Goal: Information Seeking & Learning: Learn about a topic

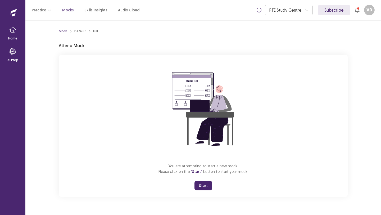
click at [200, 185] on button "Start" at bounding box center [204, 186] width 18 height 10
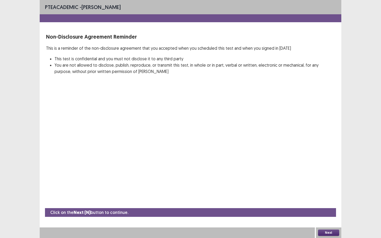
click at [326, 215] on button "Next" at bounding box center [328, 233] width 21 height 6
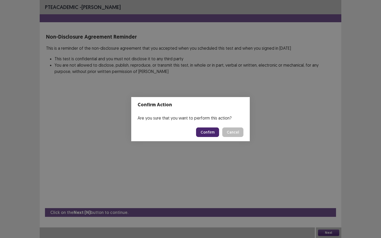
click at [213, 132] on button "Confirm" at bounding box center [207, 133] width 23 height 10
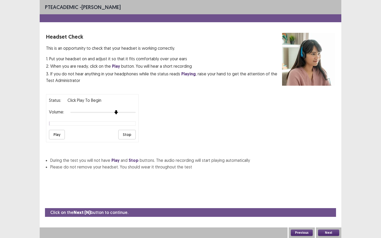
click at [118, 111] on div at bounding box center [102, 112] width 65 height 4
click at [56, 133] on button "Play" at bounding box center [57, 135] width 16 height 10
click at [135, 111] on div at bounding box center [102, 112] width 65 height 4
click at [55, 132] on button "Play" at bounding box center [57, 135] width 16 height 10
click at [327, 215] on button "Next" at bounding box center [328, 233] width 21 height 6
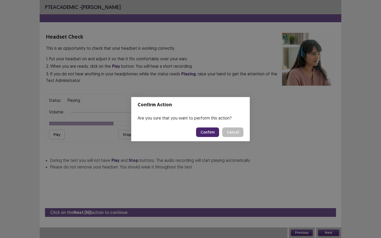
click at [206, 130] on button "Confirm" at bounding box center [207, 133] width 23 height 10
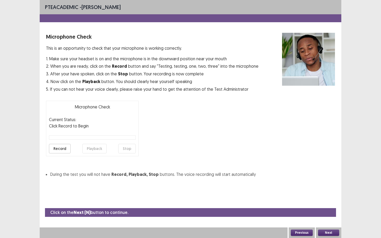
click at [61, 148] on button "Record" at bounding box center [60, 149] width 22 height 10
click at [132, 150] on button "Stop" at bounding box center [126, 149] width 17 height 10
click at [59, 148] on button "Record" at bounding box center [60, 149] width 22 height 10
click at [123, 148] on button "Stop" at bounding box center [126, 149] width 17 height 10
click at [96, 149] on button "Playback" at bounding box center [94, 149] width 24 height 10
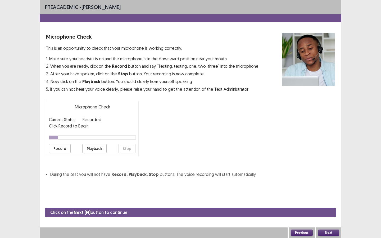
click at [61, 149] on button "Record" at bounding box center [60, 149] width 22 height 10
click at [128, 148] on button "Stop" at bounding box center [126, 149] width 17 height 10
click at [90, 148] on button "Playback" at bounding box center [94, 149] width 24 height 10
click at [333, 215] on button "Next" at bounding box center [328, 233] width 21 height 6
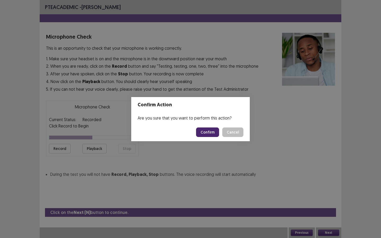
click at [216, 131] on button "Confirm" at bounding box center [207, 133] width 23 height 10
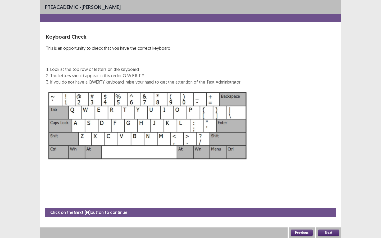
click at [327, 215] on button "Next" at bounding box center [328, 233] width 21 height 6
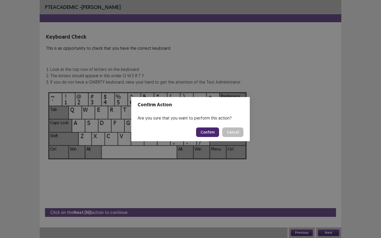
click at [209, 133] on button "Confirm" at bounding box center [207, 133] width 23 height 10
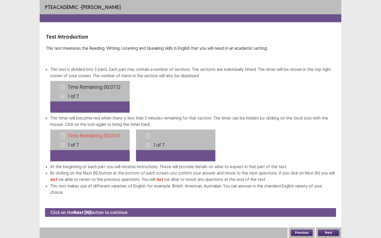
click at [333, 215] on button "Next" at bounding box center [328, 233] width 21 height 6
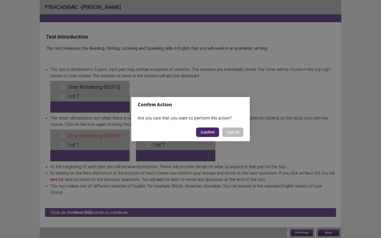
click at [207, 132] on button "Confirm" at bounding box center [207, 133] width 23 height 10
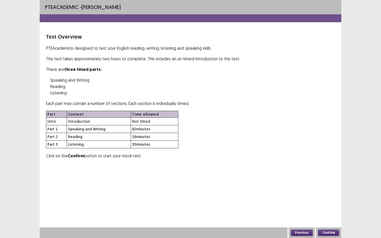
click at [330, 215] on button "Confirm" at bounding box center [328, 233] width 21 height 6
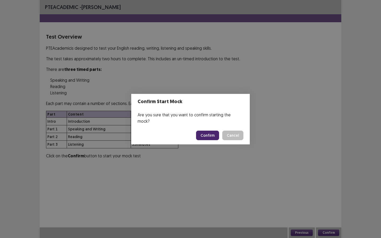
click at [206, 132] on button "Confirm" at bounding box center [207, 136] width 23 height 10
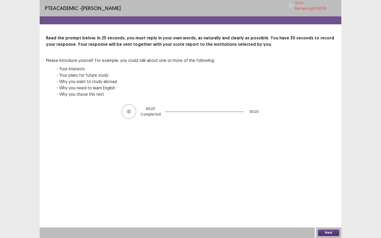
click at [329, 215] on button "Next" at bounding box center [328, 233] width 21 height 6
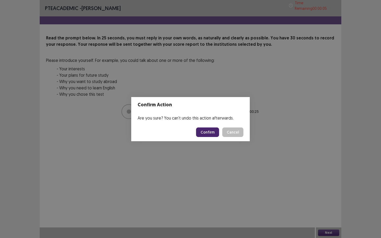
click at [209, 133] on button "Confirm" at bounding box center [207, 133] width 23 height 10
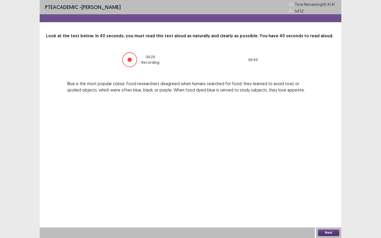
click at [324, 215] on button "Next" at bounding box center [328, 233] width 21 height 6
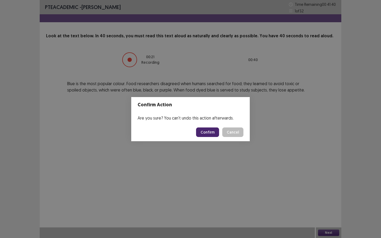
click at [207, 133] on button "Confirm" at bounding box center [207, 133] width 23 height 10
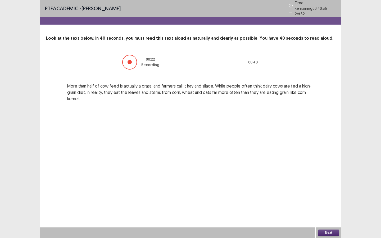
click at [325, 215] on button "Next" at bounding box center [328, 233] width 21 height 6
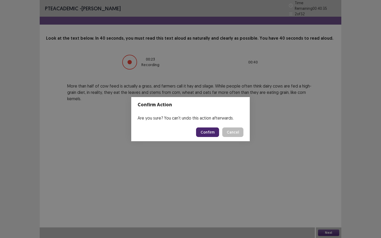
click at [210, 131] on button "Confirm" at bounding box center [207, 133] width 23 height 10
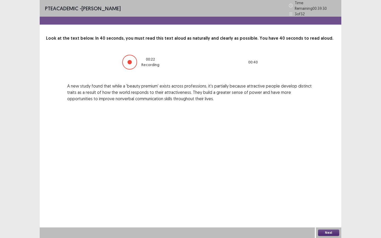
click at [326, 215] on button "Next" at bounding box center [328, 233] width 21 height 6
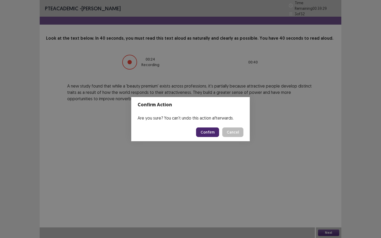
click at [214, 132] on button "Confirm" at bounding box center [207, 133] width 23 height 10
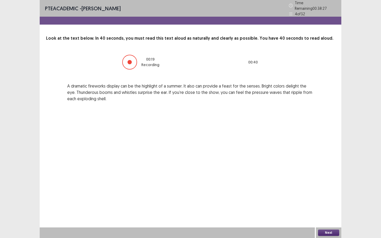
click at [324, 215] on button "Next" at bounding box center [328, 233] width 21 height 6
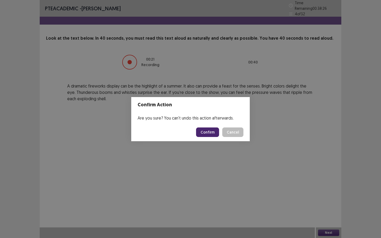
click at [208, 131] on button "Confirm" at bounding box center [207, 133] width 23 height 10
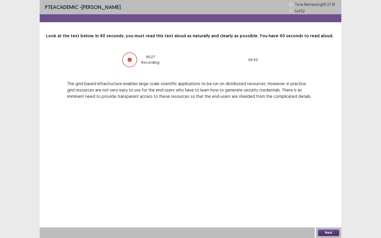
click at [326, 215] on button "Next" at bounding box center [328, 233] width 21 height 6
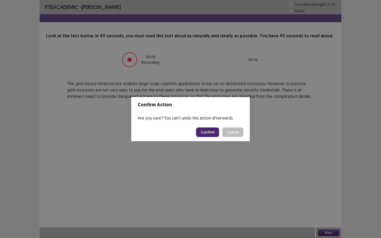
click at [208, 134] on button "Confirm" at bounding box center [207, 133] width 23 height 10
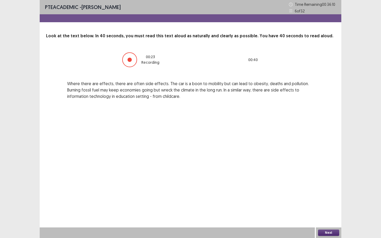
click at [334, 215] on button "Next" at bounding box center [328, 233] width 21 height 6
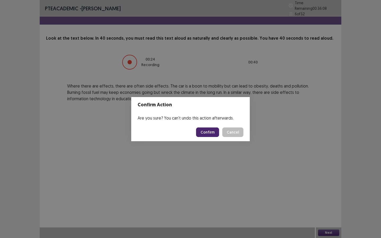
click at [212, 131] on button "Confirm" at bounding box center [207, 133] width 23 height 10
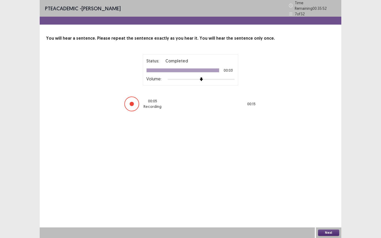
click at [333, 215] on button "Next" at bounding box center [328, 233] width 21 height 6
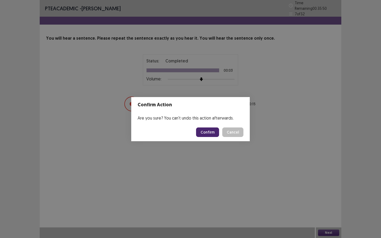
click at [207, 130] on button "Confirm" at bounding box center [207, 133] width 23 height 10
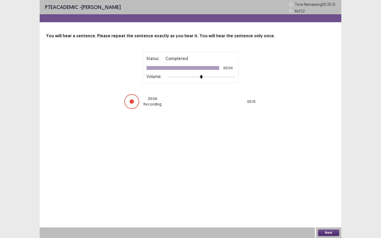
click at [333, 215] on button "Next" at bounding box center [328, 233] width 21 height 6
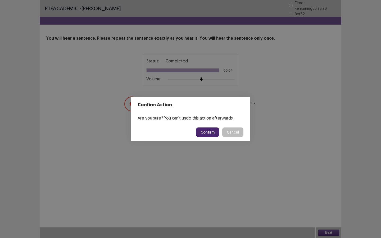
click at [212, 133] on button "Confirm" at bounding box center [207, 133] width 23 height 10
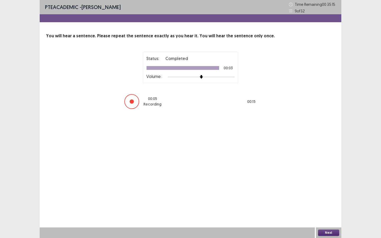
click at [331, 215] on button "Next" at bounding box center [328, 233] width 21 height 6
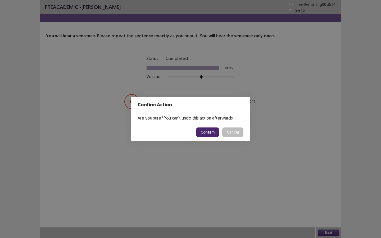
click at [212, 129] on button "Confirm" at bounding box center [207, 133] width 23 height 10
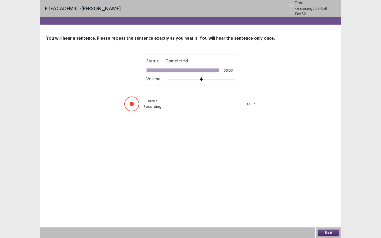
click at [326, 215] on button "Next" at bounding box center [328, 233] width 21 height 6
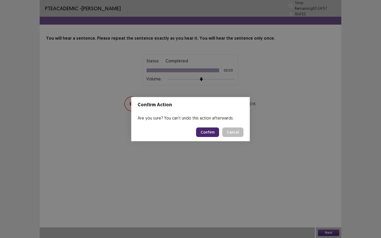
click at [213, 132] on button "Confirm" at bounding box center [207, 133] width 23 height 10
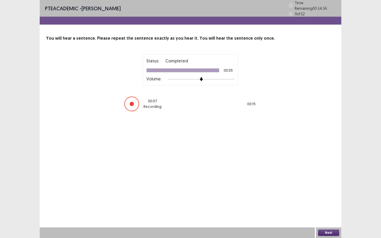
click at [326, 215] on button "Next" at bounding box center [328, 233] width 21 height 6
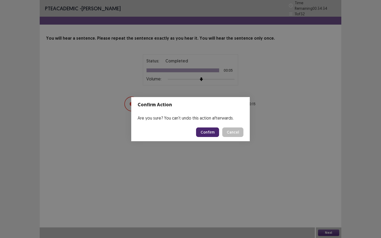
click at [212, 129] on button "Confirm" at bounding box center [207, 133] width 23 height 10
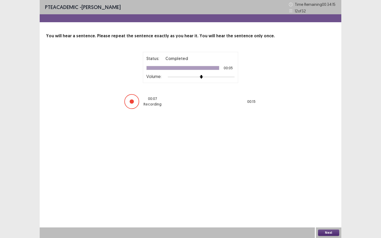
click at [324, 215] on button "Next" at bounding box center [328, 233] width 21 height 6
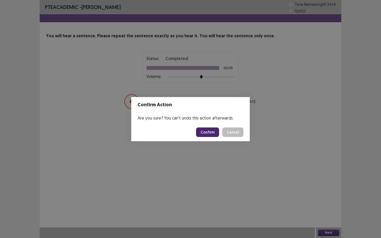
click at [212, 131] on button "Confirm" at bounding box center [207, 133] width 23 height 10
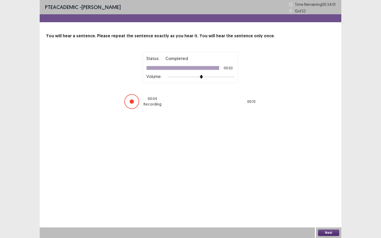
click at [324, 215] on button "Next" at bounding box center [328, 233] width 21 height 6
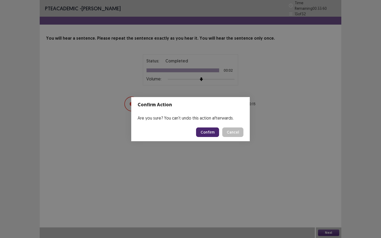
click at [209, 133] on button "Confirm" at bounding box center [207, 133] width 23 height 10
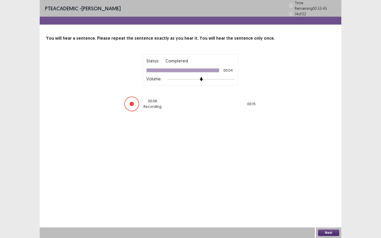
click at [334, 215] on button "Next" at bounding box center [328, 233] width 21 height 6
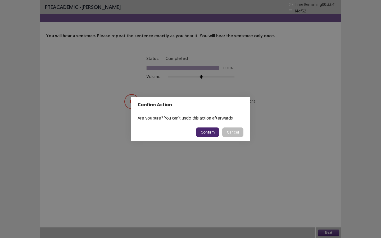
click at [213, 132] on button "Confirm" at bounding box center [207, 133] width 23 height 10
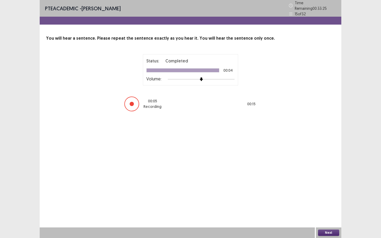
click at [323, 215] on button "Next" at bounding box center [328, 233] width 21 height 6
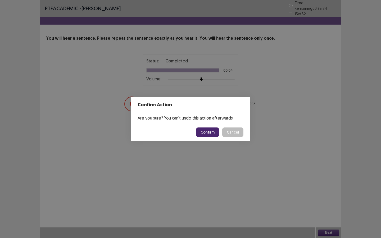
click at [216, 131] on button "Confirm" at bounding box center [207, 133] width 23 height 10
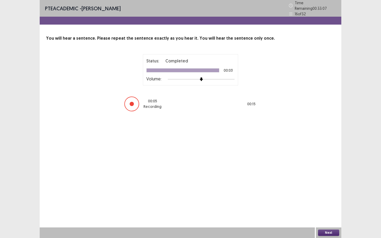
click at [329, 215] on button "Next" at bounding box center [328, 233] width 21 height 6
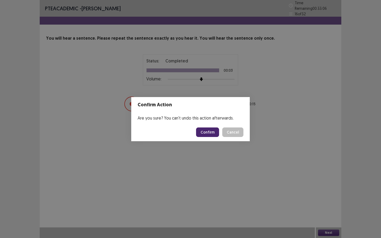
click at [211, 134] on button "Confirm" at bounding box center [207, 133] width 23 height 10
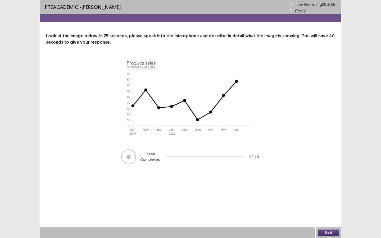
click at [321, 215] on button "Next" at bounding box center [328, 233] width 21 height 6
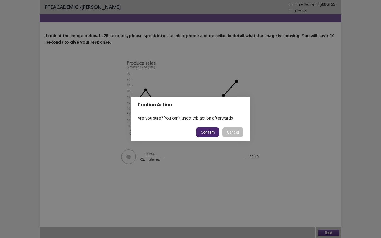
click at [211, 131] on button "Confirm" at bounding box center [207, 133] width 23 height 10
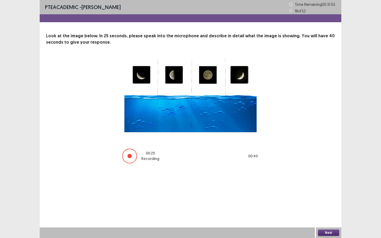
click at [329, 215] on button "Next" at bounding box center [328, 233] width 21 height 6
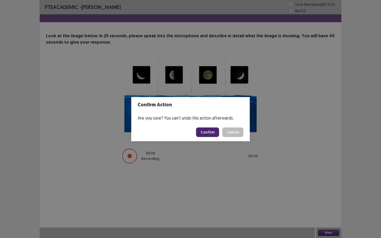
click at [212, 133] on button "Confirm" at bounding box center [207, 133] width 23 height 10
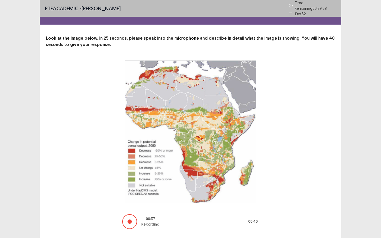
scroll to position [12, 0]
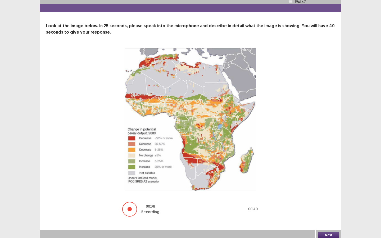
click at [331, 215] on button "Next" at bounding box center [328, 235] width 21 height 6
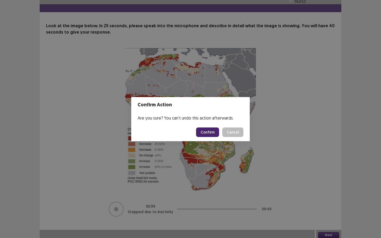
click at [198, 133] on button "Confirm" at bounding box center [207, 133] width 23 height 10
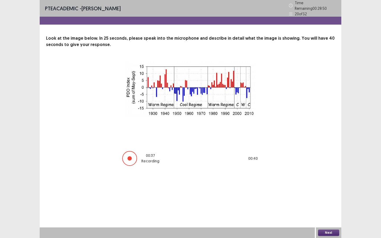
click at [323, 215] on button "Next" at bounding box center [328, 233] width 21 height 6
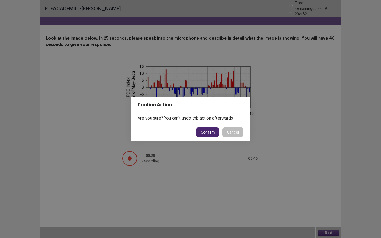
click at [204, 132] on button "Confirm" at bounding box center [207, 133] width 23 height 10
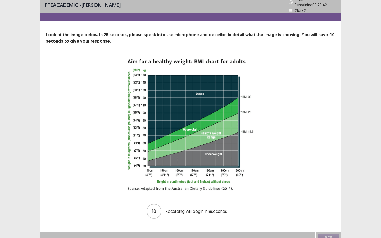
scroll to position [6, 0]
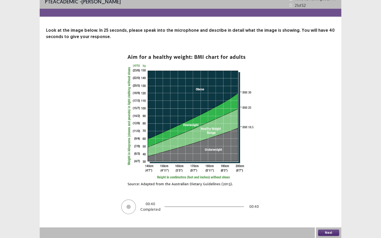
click at [331, 215] on button "Next" at bounding box center [328, 233] width 21 height 6
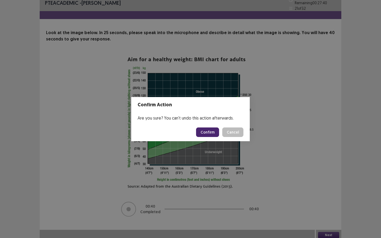
click at [210, 133] on button "Confirm" at bounding box center [207, 133] width 23 height 10
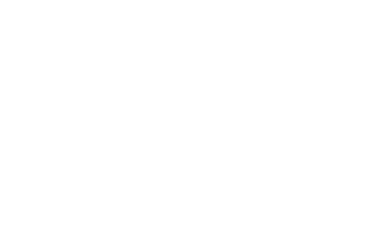
scroll to position [0, 0]
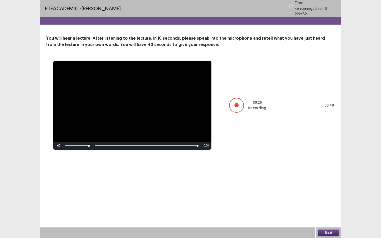
click at [330, 215] on button "Next" at bounding box center [328, 233] width 21 height 6
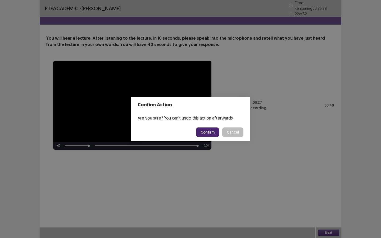
click at [213, 130] on button "Confirm" at bounding box center [207, 133] width 23 height 10
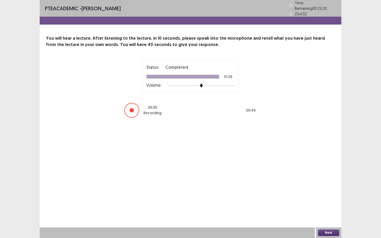
click at [327, 215] on button "Next" at bounding box center [328, 233] width 21 height 6
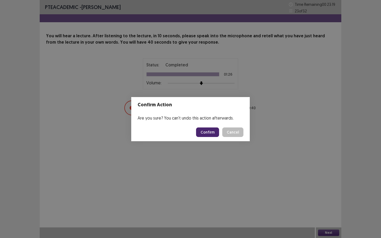
click at [214, 129] on button "Confirm" at bounding box center [207, 133] width 23 height 10
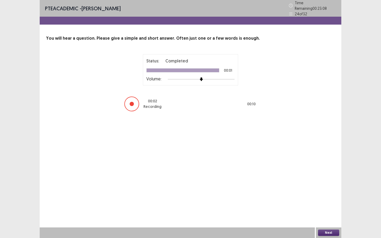
click at [324, 215] on button "Next" at bounding box center [328, 233] width 21 height 6
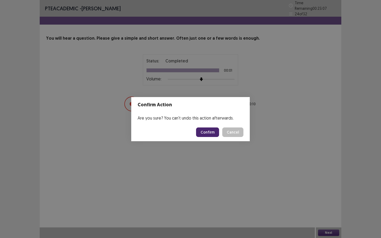
click at [209, 131] on button "Confirm" at bounding box center [207, 133] width 23 height 10
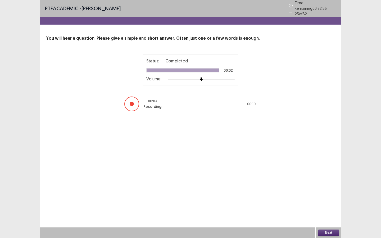
click at [333, 215] on button "Next" at bounding box center [328, 233] width 21 height 6
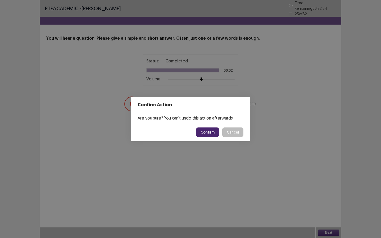
click at [209, 134] on button "Confirm" at bounding box center [207, 133] width 23 height 10
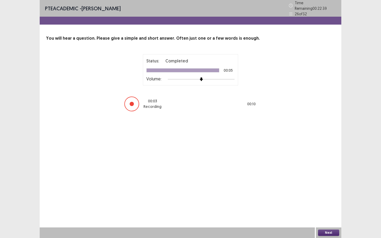
click at [326, 215] on button "Next" at bounding box center [328, 233] width 21 height 6
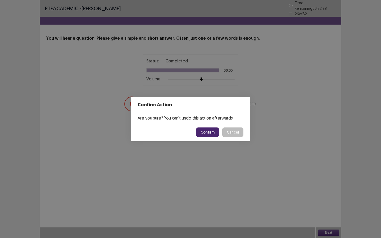
click at [212, 132] on button "Confirm" at bounding box center [207, 133] width 23 height 10
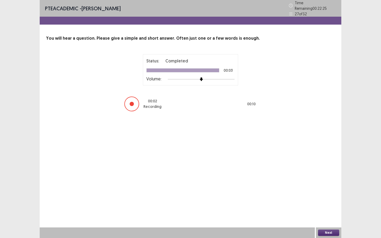
click at [323, 215] on button "Next" at bounding box center [328, 233] width 21 height 6
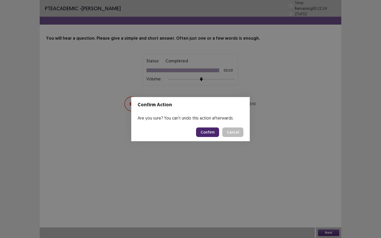
click at [209, 130] on button "Confirm" at bounding box center [207, 133] width 23 height 10
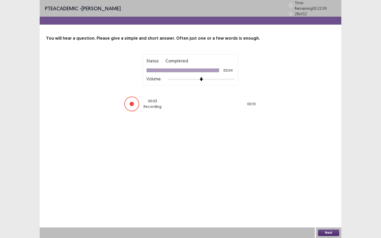
click at [320, 215] on button "Next" at bounding box center [328, 233] width 21 height 6
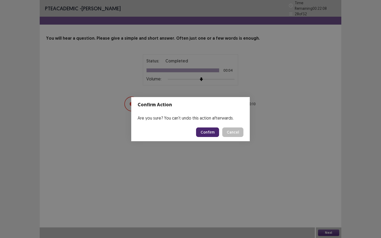
click at [207, 130] on button "Confirm" at bounding box center [207, 133] width 23 height 10
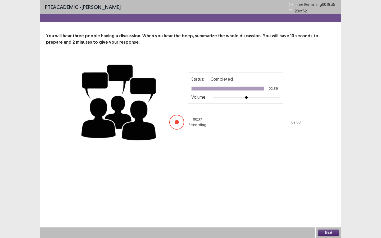
click at [323, 215] on button "Next" at bounding box center [328, 233] width 21 height 6
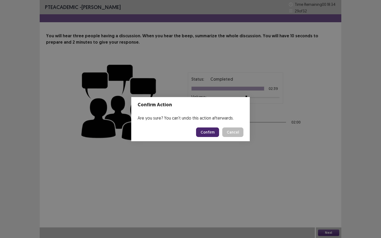
click at [211, 133] on button "Confirm" at bounding box center [207, 133] width 23 height 10
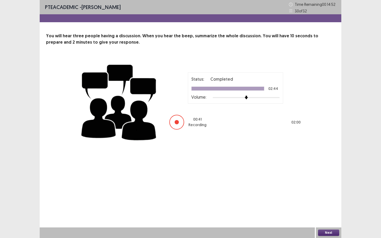
click at [323, 215] on button "Next" at bounding box center [328, 233] width 21 height 6
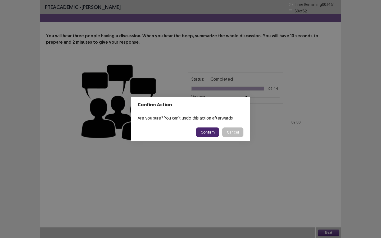
click at [209, 133] on button "Confirm" at bounding box center [207, 133] width 23 height 10
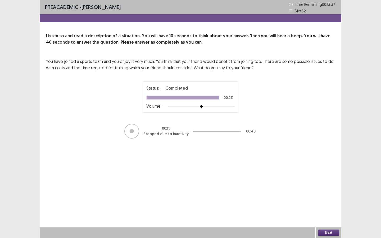
click at [330, 215] on button "Next" at bounding box center [328, 233] width 21 height 6
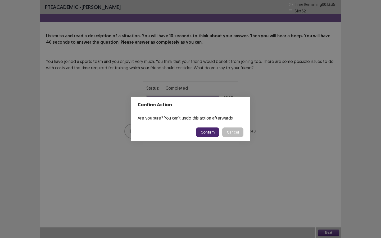
click at [213, 133] on button "Confirm" at bounding box center [207, 133] width 23 height 10
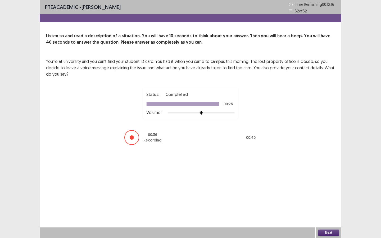
click at [324, 215] on button "Next" at bounding box center [328, 233] width 21 height 6
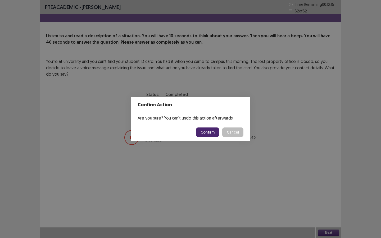
click at [209, 134] on button "Confirm" at bounding box center [207, 133] width 23 height 10
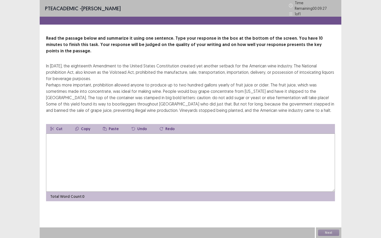
click at [209, 134] on textarea at bounding box center [190, 163] width 289 height 58
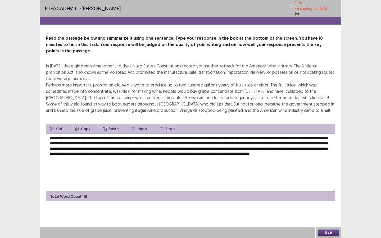
type textarea "**********"
click at [324, 215] on button "Next" at bounding box center [328, 233] width 21 height 6
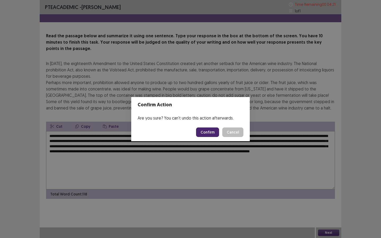
click at [211, 131] on button "Confirm" at bounding box center [207, 133] width 23 height 10
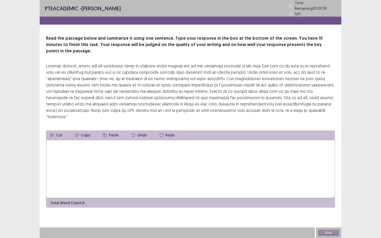
click at [200, 140] on textarea at bounding box center [190, 169] width 289 height 58
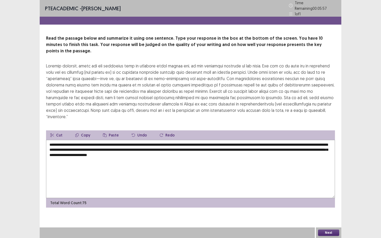
type textarea "**********"
click at [324, 215] on button "Next" at bounding box center [328, 233] width 21 height 6
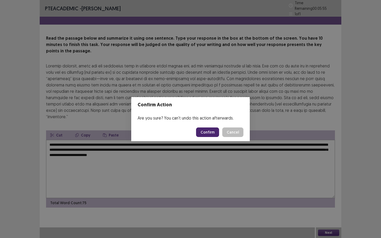
click at [211, 133] on button "Confirm" at bounding box center [207, 133] width 23 height 10
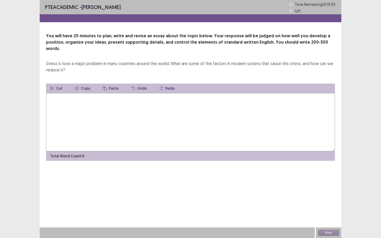
click at [184, 109] on textarea at bounding box center [190, 122] width 289 height 58
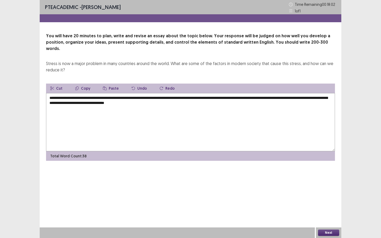
click at [164, 96] on textarea "**********" at bounding box center [190, 122] width 289 height 58
click at [187, 96] on textarea "**********" at bounding box center [190, 122] width 289 height 58
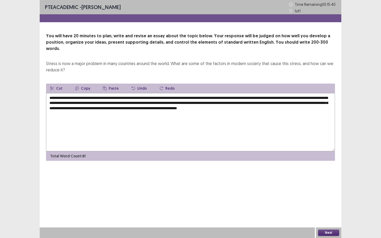
type textarea "**********"
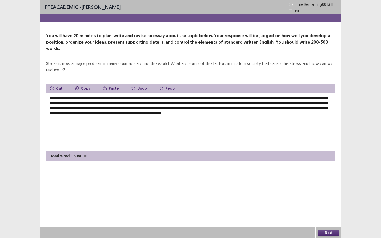
click at [312, 108] on textarea "**********" at bounding box center [190, 122] width 289 height 58
click at [243, 111] on textarea "**********" at bounding box center [190, 122] width 289 height 58
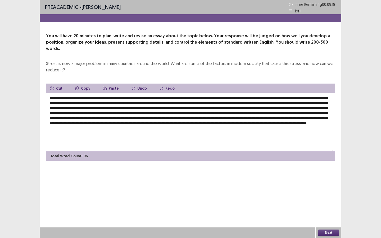
click at [258, 122] on textarea at bounding box center [190, 122] width 289 height 58
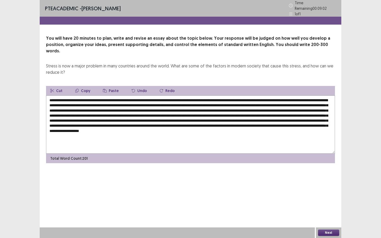
type textarea "**********"
click at [323, 232] on button "Next" at bounding box center [328, 233] width 21 height 6
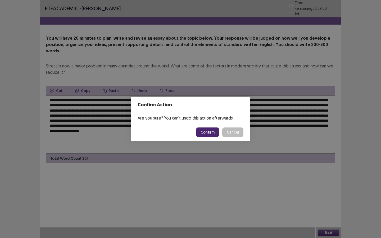
click at [211, 133] on button "Confirm" at bounding box center [207, 133] width 23 height 10
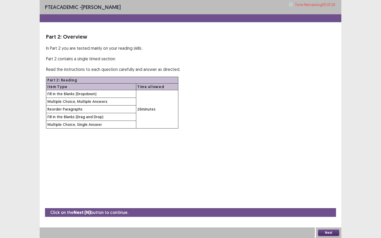
click at [325, 234] on button "Next" at bounding box center [328, 233] width 21 height 6
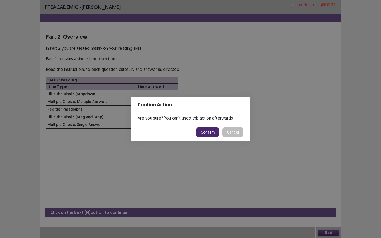
click at [215, 132] on button "Confirm" at bounding box center [207, 133] width 23 height 10
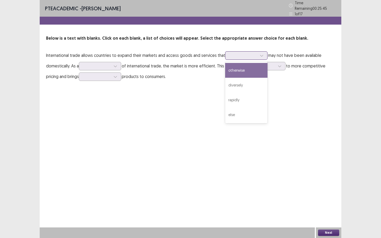
click at [233, 55] on div at bounding box center [244, 55] width 28 height 5
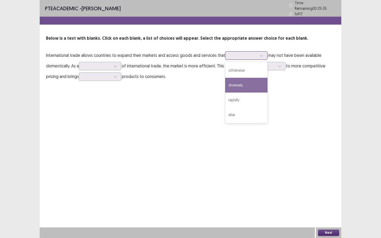
click at [238, 79] on div "diversely" at bounding box center [246, 85] width 42 height 15
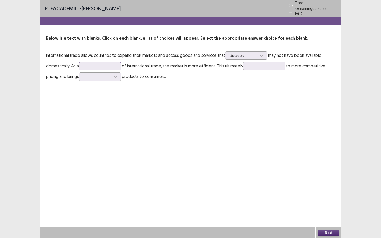
click at [99, 64] on div at bounding box center [97, 66] width 28 height 5
click at [97, 82] on div "result" at bounding box center [100, 81] width 42 height 15
click at [254, 64] on div at bounding box center [262, 66] width 28 height 5
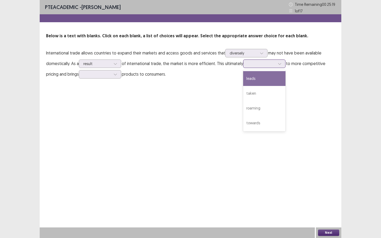
click at [256, 81] on div "leads" at bounding box center [264, 78] width 42 height 15
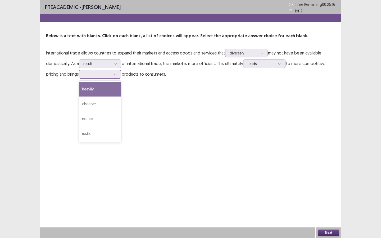
click at [94, 74] on div at bounding box center [97, 74] width 28 height 5
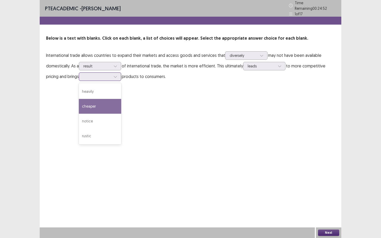
click at [99, 103] on div "cheaper" at bounding box center [100, 106] width 42 height 15
click at [324, 232] on button "Next" at bounding box center [328, 233] width 21 height 6
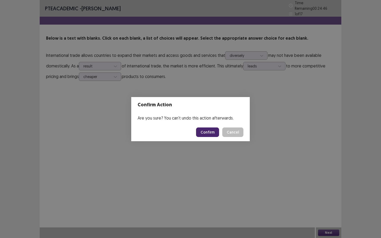
click at [203, 131] on button "Confirm" at bounding box center [207, 133] width 23 height 10
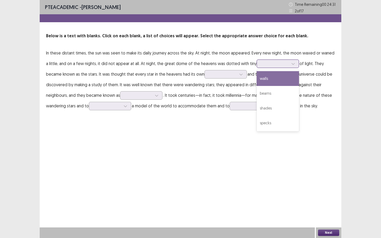
click at [270, 62] on div at bounding box center [275, 63] width 28 height 5
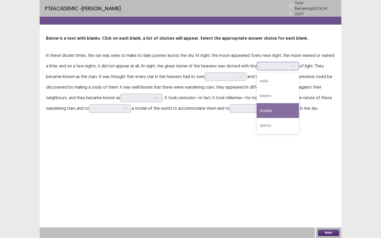
click at [261, 110] on div "shades" at bounding box center [278, 110] width 42 height 15
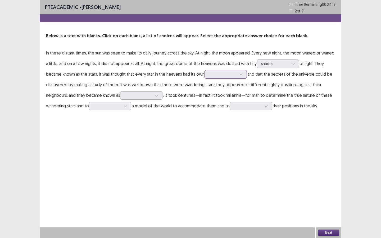
click at [209, 72] on div at bounding box center [223, 74] width 28 height 5
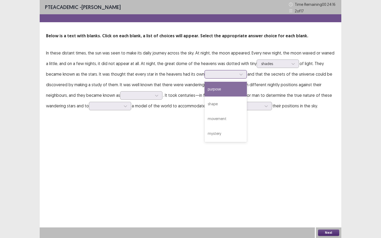
click at [205, 92] on div "purpose" at bounding box center [226, 89] width 42 height 15
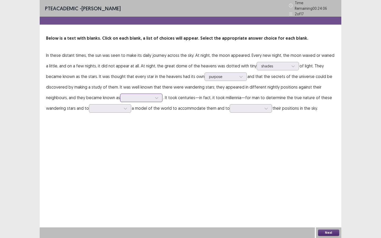
click at [137, 95] on div at bounding box center [139, 97] width 28 height 5
click at [130, 140] on div "asteroids" at bounding box center [141, 142] width 42 height 15
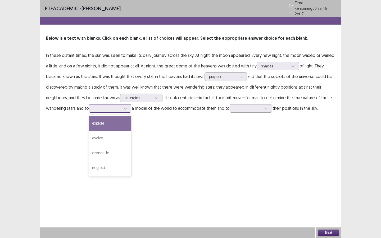
click at [97, 106] on div at bounding box center [107, 108] width 28 height 5
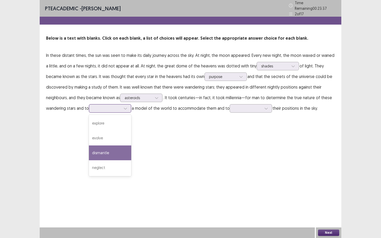
click at [102, 150] on div "dismantle" at bounding box center [110, 153] width 42 height 15
click at [104, 106] on div at bounding box center [107, 108] width 28 height 5
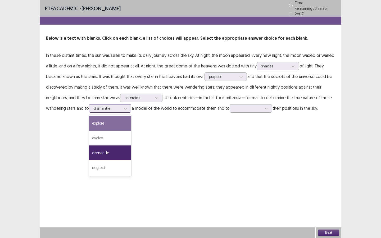
click at [102, 123] on div "explore" at bounding box center [110, 123] width 42 height 15
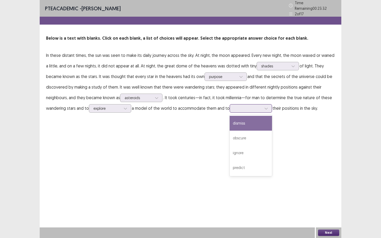
click at [238, 106] on div at bounding box center [248, 108] width 28 height 5
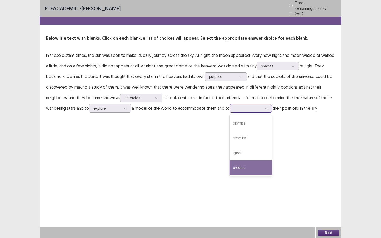
click at [241, 166] on div "predict" at bounding box center [251, 167] width 42 height 15
click at [326, 233] on button "Next" at bounding box center [328, 233] width 21 height 6
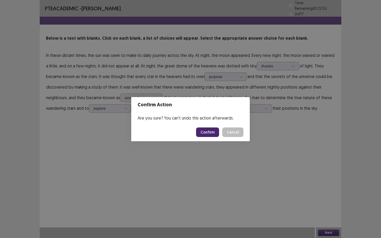
click at [207, 133] on button "Confirm" at bounding box center [207, 133] width 23 height 10
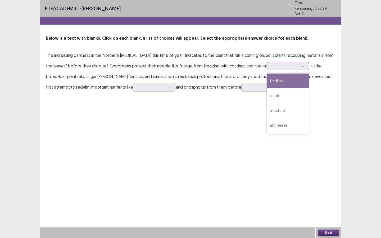
click at [271, 64] on div at bounding box center [285, 66] width 28 height 5
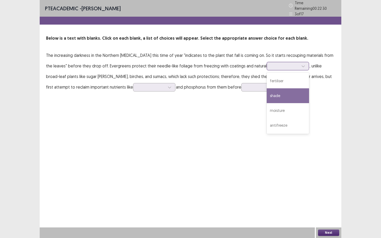
click at [268, 98] on div "shade" at bounding box center [288, 95] width 42 height 15
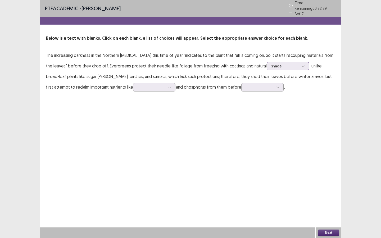
click at [271, 64] on div at bounding box center [285, 66] width 28 height 5
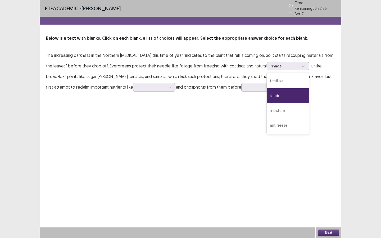
click at [236, 119] on div "PTE academic - Vittoria Dumnaeciel Rodriguez Pedro Time Remaining 00 : 22 : 26 …" at bounding box center [191, 119] width 302 height 238
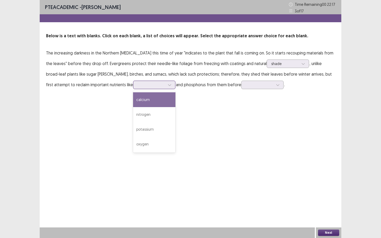
click at [138, 84] on div at bounding box center [152, 84] width 28 height 5
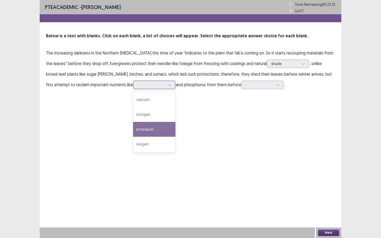
click at [133, 127] on div "potassium" at bounding box center [154, 129] width 42 height 15
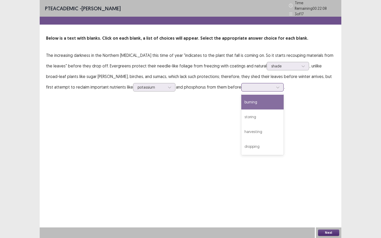
click at [246, 85] on div at bounding box center [260, 87] width 28 height 5
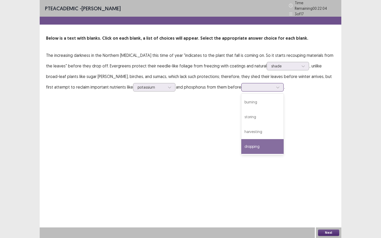
click at [242, 145] on div "dropping" at bounding box center [263, 146] width 42 height 15
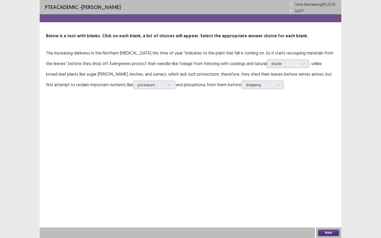
click at [331, 236] on button "Next" at bounding box center [328, 233] width 21 height 6
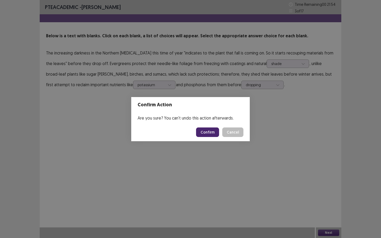
click at [210, 132] on button "Confirm" at bounding box center [207, 133] width 23 height 10
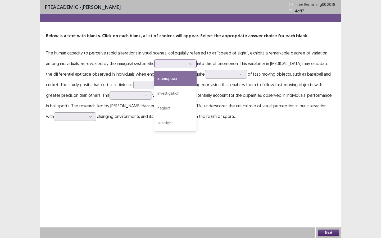
click at [182, 64] on div at bounding box center [173, 63] width 28 height 5
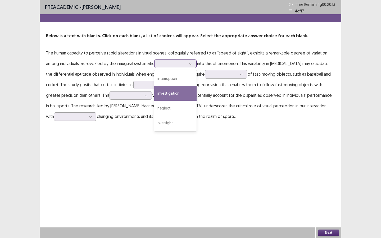
click at [178, 93] on div "investigation" at bounding box center [175, 93] width 42 height 15
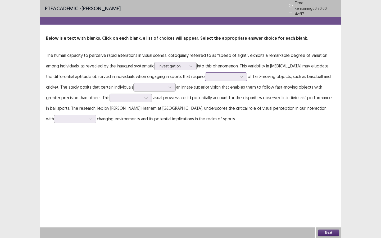
click at [212, 74] on div at bounding box center [223, 76] width 28 height 5
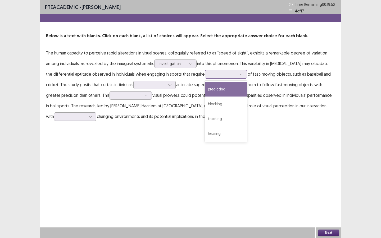
click at [216, 89] on div "predicting" at bounding box center [226, 89] width 42 height 15
click at [209, 73] on div at bounding box center [223, 74] width 28 height 5
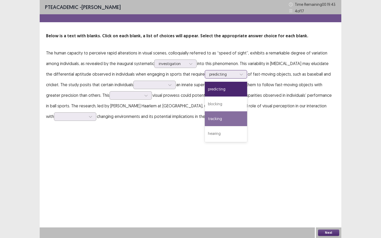
click at [211, 117] on div "tracking" at bounding box center [226, 118] width 42 height 15
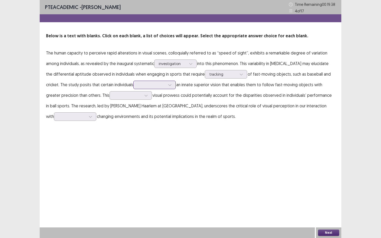
click at [141, 83] on div at bounding box center [152, 84] width 28 height 5
click at [148, 101] on div "possess" at bounding box center [154, 99] width 42 height 15
click at [113, 96] on div at bounding box center [131, 95] width 42 height 8
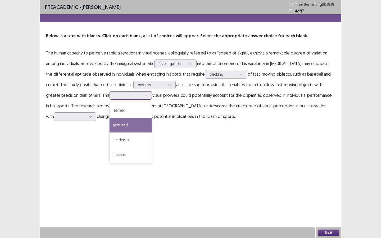
click at [118, 128] on div "acquired" at bounding box center [131, 125] width 42 height 15
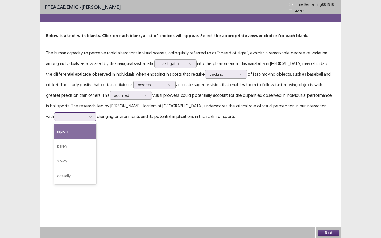
click at [77, 114] on div at bounding box center [73, 116] width 28 height 5
click at [73, 130] on div "rapidly" at bounding box center [75, 131] width 42 height 15
click at [322, 234] on button "Next" at bounding box center [328, 233] width 21 height 6
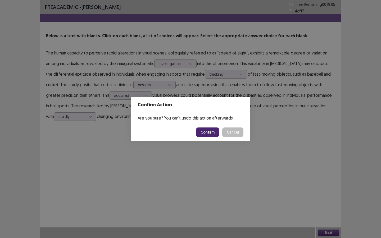
click at [212, 130] on button "Confirm" at bounding box center [207, 133] width 23 height 10
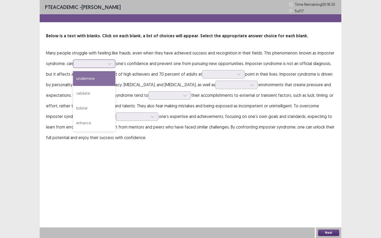
click at [91, 64] on div at bounding box center [92, 63] width 28 height 5
click at [93, 82] on div "undermine" at bounding box center [94, 78] width 42 height 15
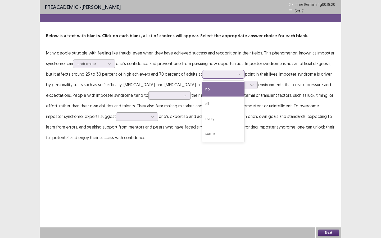
click at [211, 75] on div at bounding box center [221, 74] width 28 height 5
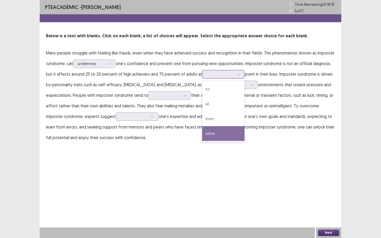
click at [212, 127] on div "some" at bounding box center [223, 133] width 42 height 15
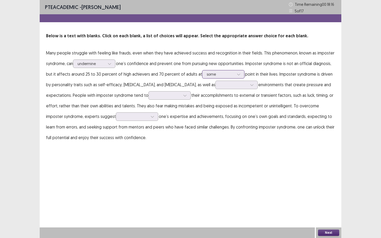
click at [207, 71] on div "some" at bounding box center [221, 74] width 28 height 8
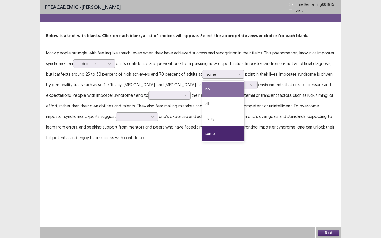
click at [189, 152] on div "PTE academic - Vittoria Dumnaeciel Rodriguez Pedro Time Remaining 00 : 18 : 15 …" at bounding box center [191, 77] width 302 height 154
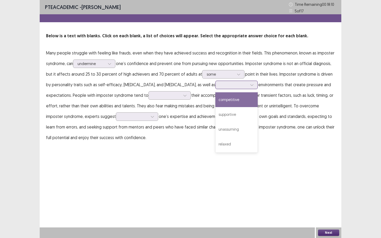
click at [220, 86] on div at bounding box center [234, 84] width 28 height 5
click at [216, 102] on div "competitive" at bounding box center [237, 99] width 42 height 15
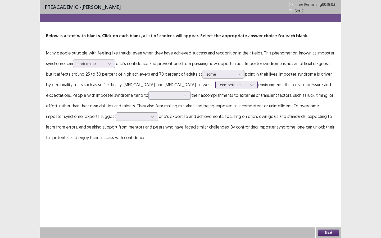
click at [220, 83] on div at bounding box center [234, 84] width 28 height 5
click at [183, 141] on p "Many people struggle with feeling like frauds, even when they have achieved suc…" at bounding box center [190, 95] width 289 height 95
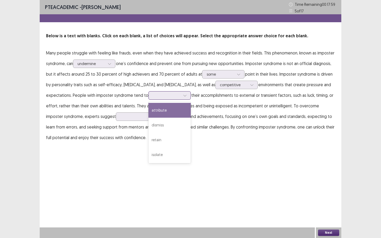
click at [169, 93] on div at bounding box center [167, 95] width 28 height 5
click at [169, 112] on div "attribute" at bounding box center [170, 110] width 42 height 15
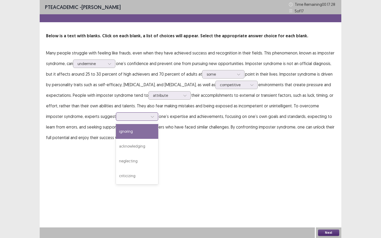
click at [122, 116] on div at bounding box center [134, 116] width 28 height 5
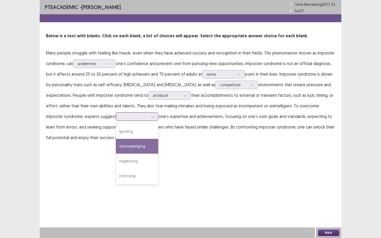
click at [119, 146] on div "acknowledging" at bounding box center [137, 146] width 42 height 15
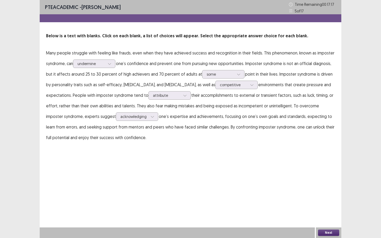
click at [329, 233] on button "Next" at bounding box center [328, 233] width 21 height 6
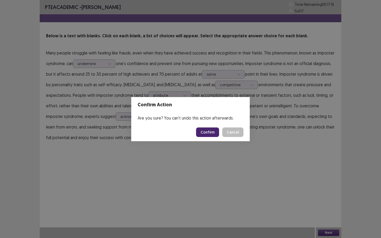
click at [208, 130] on button "Confirm" at bounding box center [207, 133] width 23 height 10
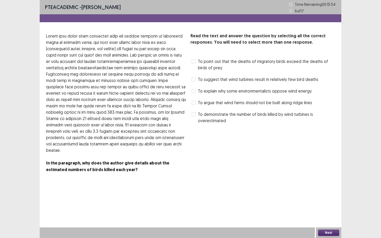
click at [196, 60] on span at bounding box center [194, 61] width 4 height 4
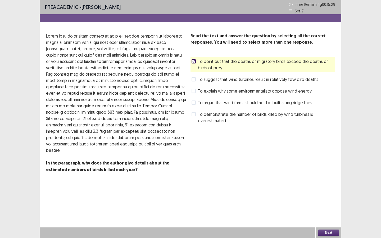
click at [194, 91] on span at bounding box center [194, 91] width 4 height 4
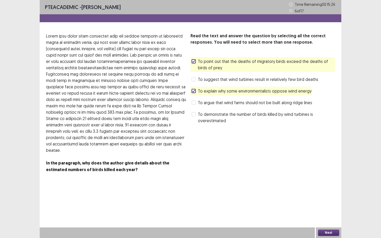
click at [194, 91] on icon at bounding box center [193, 91] width 3 height 3
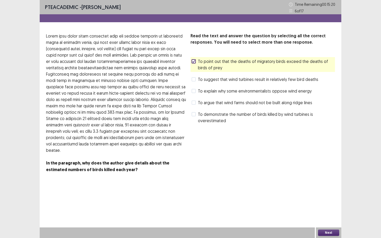
click at [196, 114] on span at bounding box center [194, 114] width 4 height 4
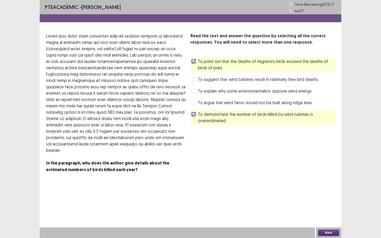
click at [195, 114] on icon at bounding box center [193, 114] width 3 height 3
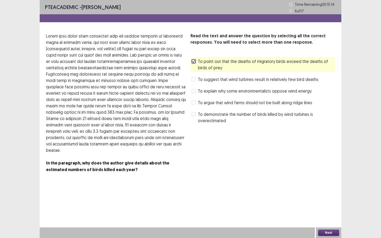
click at [328, 233] on button "Next" at bounding box center [328, 233] width 21 height 6
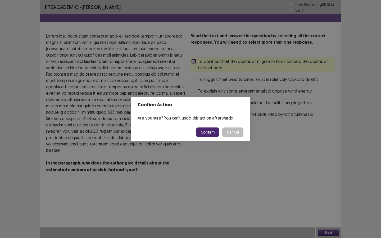
click at [207, 130] on button "Confirm" at bounding box center [207, 133] width 23 height 10
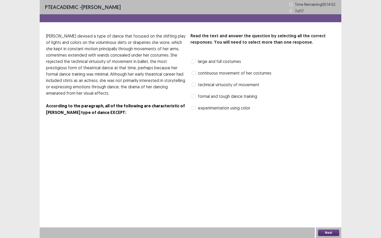
click at [194, 107] on span at bounding box center [194, 108] width 4 height 4
click at [329, 231] on button "Next" at bounding box center [328, 233] width 21 height 6
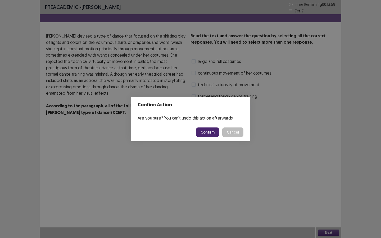
click at [208, 131] on button "Confirm" at bounding box center [207, 133] width 23 height 10
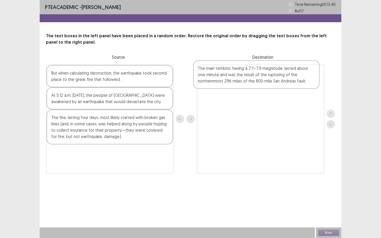
drag, startPoint x: 112, startPoint y: 127, endPoint x: 258, endPoint y: 78, distance: 153.8
click at [260, 78] on div "But when calculating destruction, the earthquake took second place to the great…" at bounding box center [190, 119] width 289 height 109
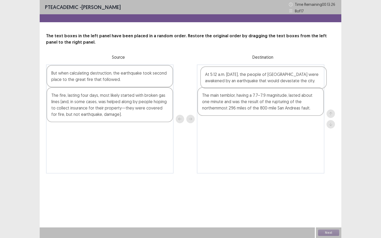
drag, startPoint x: 147, startPoint y: 105, endPoint x: 303, endPoint y: 84, distance: 157.2
click at [303, 84] on div "But when calculating destruction, the earthquake took second place to the great…" at bounding box center [190, 119] width 289 height 109
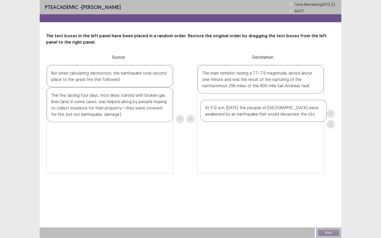
drag, startPoint x: 280, startPoint y: 78, endPoint x: 283, endPoint y: 113, distance: 35.6
click at [283, 113] on div "At 5:12 a.m. on April 18, 1906, the people of San Francisco were awakened by an…" at bounding box center [261, 119] width 128 height 109
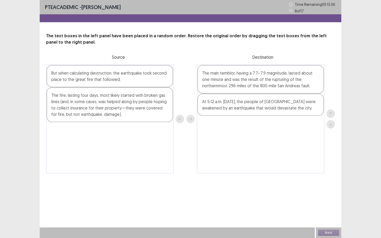
click at [138, 104] on div "The fire, lasting four days, most likely started with broken gas lines (and, in…" at bounding box center [110, 104] width 127 height 35
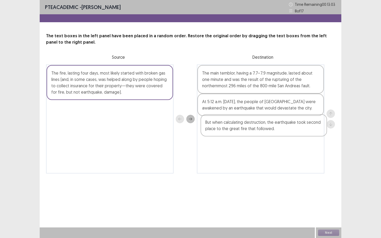
drag, startPoint x: 133, startPoint y: 82, endPoint x: 284, endPoint y: 131, distance: 158.1
click at [286, 131] on div "But when calculating destruction, the earthquake took second place to the great…" at bounding box center [190, 119] width 289 height 109
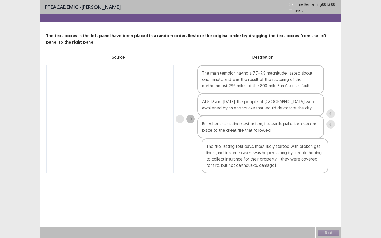
drag, startPoint x: 112, startPoint y: 77, endPoint x: 267, endPoint y: 151, distance: 171.8
click at [267, 151] on div "The fire, lasting four days, most likely started with broken gas lines (and, in…" at bounding box center [190, 119] width 289 height 109
click at [328, 233] on button "Next" at bounding box center [328, 233] width 21 height 6
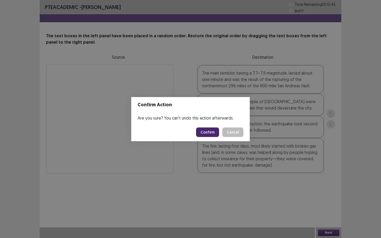
click at [214, 132] on button "Confirm" at bounding box center [207, 133] width 23 height 10
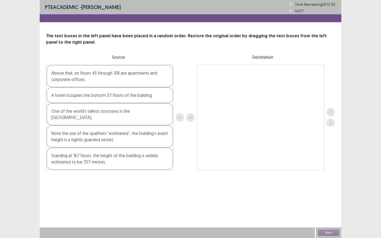
click at [124, 99] on div "A hotel occupies the bottom 37 floors of the building." at bounding box center [110, 95] width 127 height 16
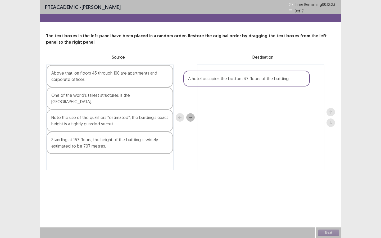
drag, startPoint x: 121, startPoint y: 98, endPoint x: 260, endPoint y: 81, distance: 140.3
click at [260, 81] on div "Above that, on floors 45 through 108 are apartments and corporate offices. A ho…" at bounding box center [190, 118] width 289 height 106
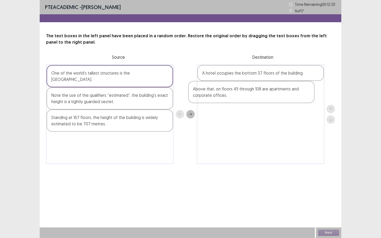
drag, startPoint x: 144, startPoint y: 78, endPoint x: 288, endPoint y: 94, distance: 144.9
click at [288, 94] on div "Above that, on floors 45 through 108 are apartments and corporate offices. One …" at bounding box center [190, 115] width 289 height 100
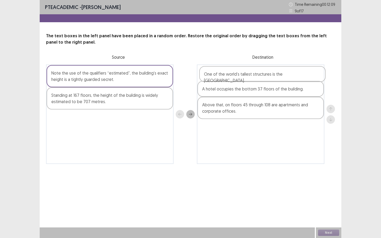
drag, startPoint x: 134, startPoint y: 77, endPoint x: 288, endPoint y: 78, distance: 154.4
click at [288, 78] on div "One of the world’s tallest structures is the Burj Dubai. Note the use of the qu…" at bounding box center [190, 115] width 289 height 100
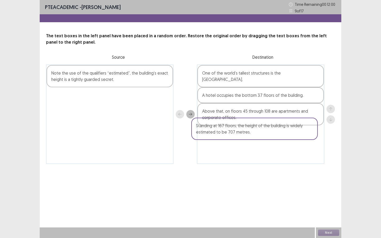
drag, startPoint x: 113, startPoint y: 99, endPoint x: 260, endPoint y: 129, distance: 150.4
click at [260, 129] on div "Note the use of the qualifiers “estimated”, the building’s exact height is a ti…" at bounding box center [190, 115] width 289 height 100
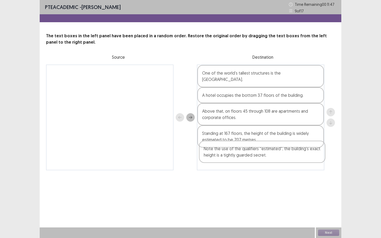
drag, startPoint x: 107, startPoint y: 75, endPoint x: 260, endPoint y: 150, distance: 170.0
click at [261, 151] on div "Note the use of the qualifiers “estimated”, the building’s exact height is a ti…" at bounding box center [190, 118] width 289 height 106
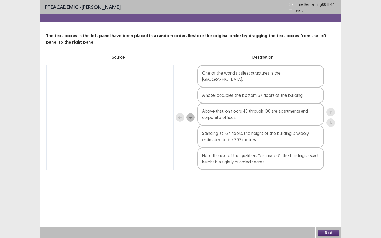
click at [328, 235] on button "Next" at bounding box center [328, 233] width 21 height 6
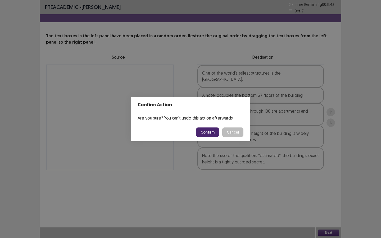
click at [204, 132] on button "Confirm" at bounding box center [207, 133] width 23 height 10
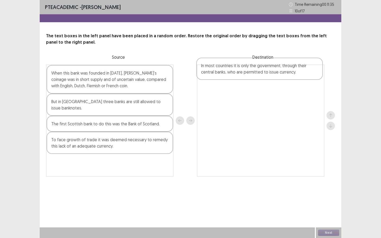
drag, startPoint x: 137, startPoint y: 78, endPoint x: 285, endPoint y: 68, distance: 148.4
click at [289, 70] on div "In most countries it is only the government, through their central banks, who a…" at bounding box center [190, 121] width 289 height 112
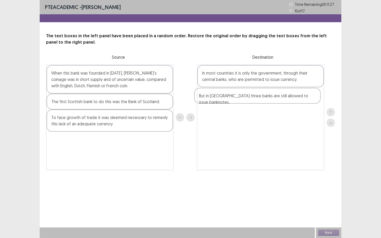
drag, startPoint x: 105, startPoint y: 104, endPoint x: 253, endPoint y: 95, distance: 147.5
click at [254, 98] on div "When this bank was founded in 1695, Scot’s coinage was in short supply and of u…" at bounding box center [190, 118] width 289 height 106
click at [133, 83] on div "When this bank was founded in 1695, Scot’s coinage was in short supply and of u…" at bounding box center [110, 118] width 128 height 106
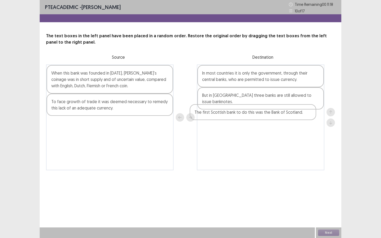
drag, startPoint x: 117, startPoint y: 104, endPoint x: 261, endPoint y: 114, distance: 145.0
click at [261, 114] on div "When this bank was founded in 1695, Scot’s coinage was in short supply and of u…" at bounding box center [190, 118] width 289 height 106
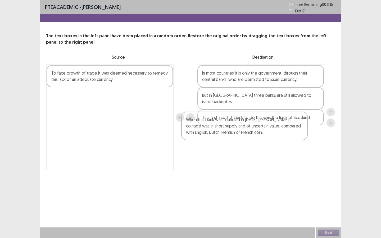
drag, startPoint x: 117, startPoint y: 77, endPoint x: 251, endPoint y: 120, distance: 140.4
click at [254, 124] on div "When this bank was founded in 1695, Scot’s coinage was in short supply and of u…" at bounding box center [190, 118] width 289 height 106
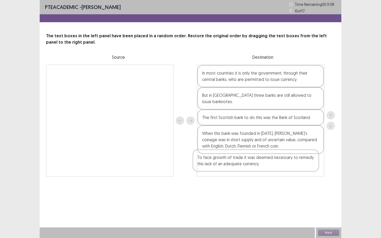
drag, startPoint x: 116, startPoint y: 79, endPoint x: 264, endPoint y: 164, distance: 170.1
click at [264, 164] on div "To face growth of trade it was deemed necessary to remedy this lack of an adequ…" at bounding box center [190, 121] width 289 height 112
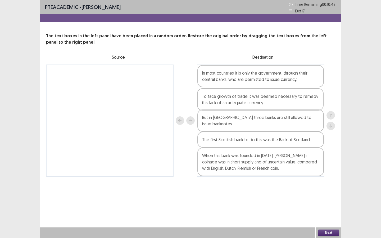
drag, startPoint x: 264, startPoint y: 164, endPoint x: 264, endPoint y: 103, distance: 60.9
click at [264, 103] on div "In most countries it is only the government, through their central banks, who a…" at bounding box center [261, 121] width 128 height 112
click at [325, 234] on button "Next" at bounding box center [328, 233] width 21 height 6
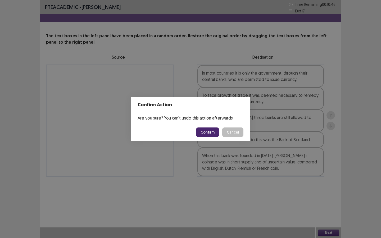
click at [214, 131] on button "Confirm" at bounding box center [207, 133] width 23 height 10
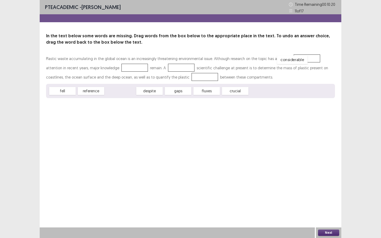
drag, startPoint x: 128, startPoint y: 91, endPoint x: 300, endPoint y: 59, distance: 174.5
drag, startPoint x: 64, startPoint y: 93, endPoint x: 117, endPoint y: 68, distance: 58.2
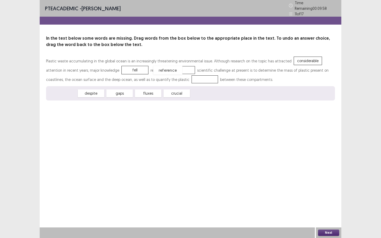
drag, startPoint x: 67, startPoint y: 92, endPoint x: 172, endPoint y: 68, distance: 107.8
drag, startPoint x: 93, startPoint y: 90, endPoint x: 175, endPoint y: 77, distance: 82.0
drag, startPoint x: 112, startPoint y: 67, endPoint x: 137, endPoint y: 94, distance: 37.1
drag, startPoint x: 90, startPoint y: 92, endPoint x: 110, endPoint y: 67, distance: 32.2
drag, startPoint x: 110, startPoint y: 67, endPoint x: 136, endPoint y: 85, distance: 31.0
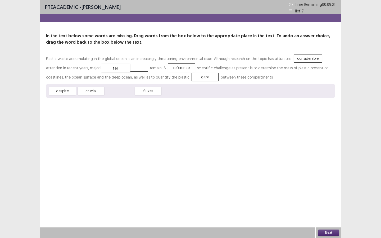
drag, startPoint x: 122, startPoint y: 92, endPoint x: 118, endPoint y: 67, distance: 25.2
drag, startPoint x: 118, startPoint y: 67, endPoint x: 151, endPoint y: 90, distance: 40.3
drag, startPoint x: 118, startPoint y: 90, endPoint x: 117, endPoint y: 67, distance: 23.3
click at [327, 233] on button "Next" at bounding box center [328, 233] width 21 height 6
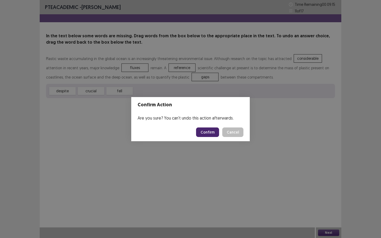
click at [214, 131] on button "Confirm" at bounding box center [207, 133] width 23 height 10
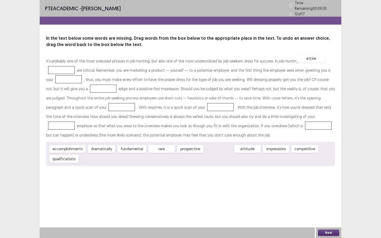
drag, startPoint x: 213, startPoint y: 147, endPoint x: 309, endPoint y: 56, distance: 131.9
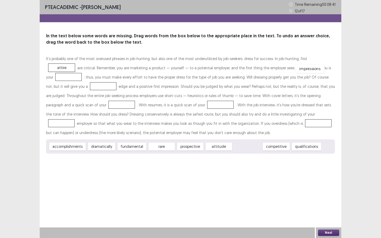
drag, startPoint x: 238, startPoint y: 148, endPoint x: 300, endPoint y: 70, distance: 100.0
drag, startPoint x: 96, startPoint y: 148, endPoint x: 60, endPoint y: 84, distance: 72.3
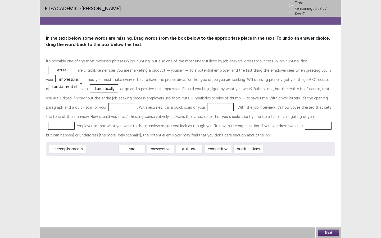
drag, startPoint x: 93, startPoint y: 148, endPoint x: 55, endPoint y: 86, distance: 73.2
drag, startPoint x: 207, startPoint y: 146, endPoint x: 55, endPoint y: 105, distance: 156.8
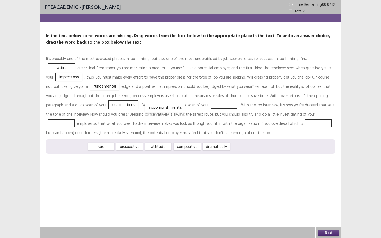
drag, startPoint x: 70, startPoint y: 149, endPoint x: 167, endPoint y: 109, distance: 105.0
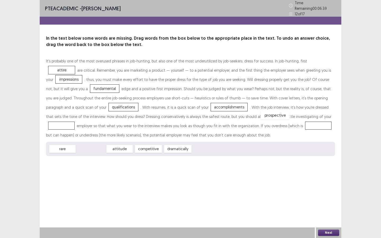
drag, startPoint x: 94, startPoint y: 147, endPoint x: 279, endPoint y: 113, distance: 187.4
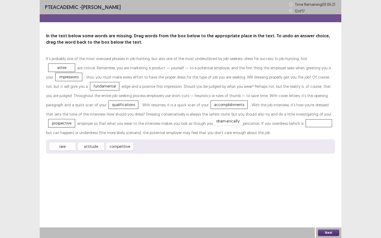
drag, startPoint x: 147, startPoint y: 147, endPoint x: 226, endPoint y: 122, distance: 83.0
click at [332, 233] on button "Next" at bounding box center [328, 233] width 21 height 6
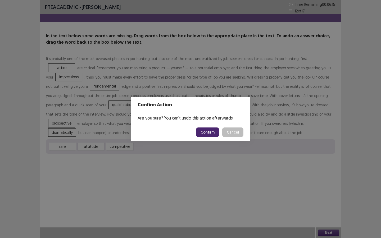
click at [208, 132] on button "Confirm" at bounding box center [207, 133] width 23 height 10
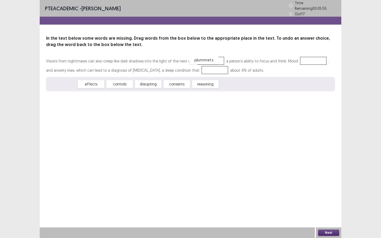
drag, startPoint x: 65, startPoint y: 81, endPoint x: 206, endPoint y: 57, distance: 143.8
drag, startPoint x: 94, startPoint y: 80, endPoint x: 311, endPoint y: 57, distance: 218.4
drag, startPoint x: 67, startPoint y: 80, endPoint x: 215, endPoint y: 68, distance: 148.3
click at [327, 233] on button "Next" at bounding box center [328, 233] width 21 height 6
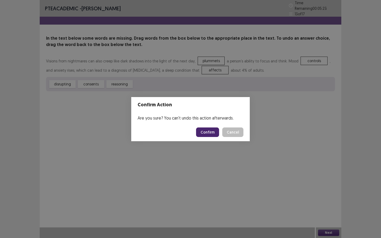
click at [209, 132] on button "Confirm" at bounding box center [207, 133] width 23 height 10
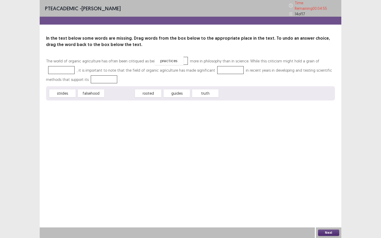
drag, startPoint x: 124, startPoint y: 91, endPoint x: 173, endPoint y: 58, distance: 59.0
drag, startPoint x: 91, startPoint y: 90, endPoint x: 61, endPoint y: 67, distance: 38.3
drag, startPoint x: 125, startPoint y: 91, endPoint x: 232, endPoint y: 69, distance: 109.5
drag, startPoint x: 124, startPoint y: 93, endPoint x: 82, endPoint y: 77, distance: 45.3
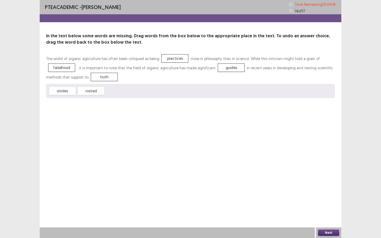
click at [327, 233] on button "Next" at bounding box center [328, 233] width 21 height 6
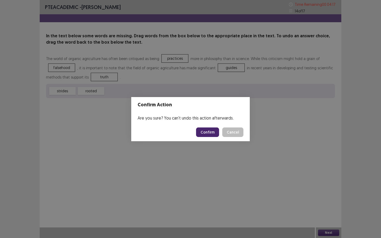
click at [212, 133] on button "Confirm" at bounding box center [207, 133] width 23 height 10
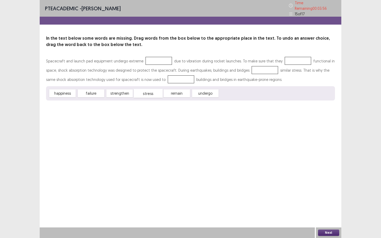
click at [145, 92] on div "stress" at bounding box center [148, 93] width 29 height 9
drag, startPoint x: 92, startPoint y: 92, endPoint x: 158, endPoint y: 57, distance: 74.0
drag, startPoint x: 144, startPoint y: 92, endPoint x: 284, endPoint y: 60, distance: 143.4
drag, startPoint x: 94, startPoint y: 90, endPoint x: 104, endPoint y: 85, distance: 10.5
click at [104, 85] on div "strengthen" at bounding box center [101, 89] width 29 height 9
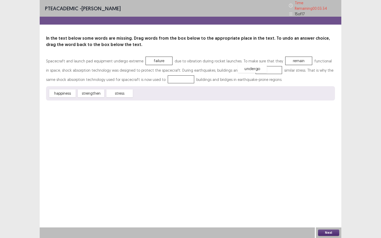
drag, startPoint x: 152, startPoint y: 91, endPoint x: 256, endPoint y: 66, distance: 107.0
drag, startPoint x: 91, startPoint y: 92, endPoint x: 174, endPoint y: 75, distance: 84.8
click at [324, 231] on button "Next" at bounding box center [328, 233] width 21 height 6
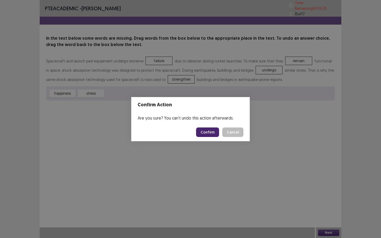
click at [208, 136] on button "Confirm" at bounding box center [207, 133] width 23 height 10
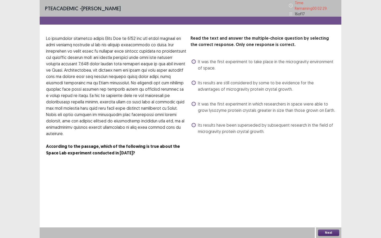
click at [195, 60] on span at bounding box center [194, 62] width 4 height 4
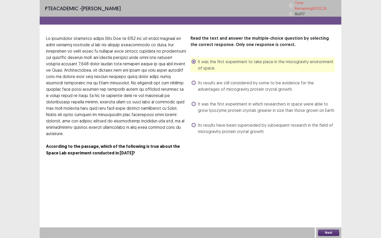
click at [329, 231] on button "Next" at bounding box center [328, 233] width 21 height 6
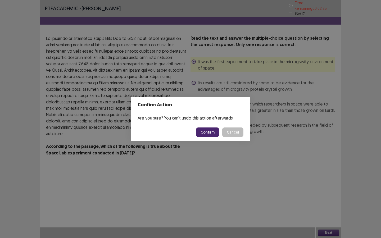
click at [203, 131] on button "Confirm" at bounding box center [207, 133] width 23 height 10
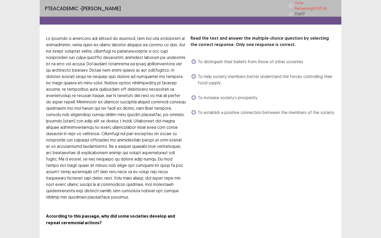
click at [195, 76] on label "To help society members better understand the forces controlling their food sup…" at bounding box center [264, 79] width 144 height 13
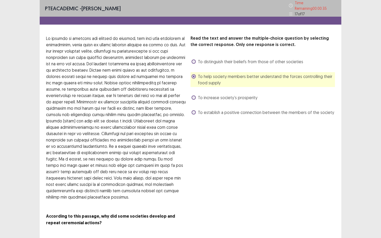
scroll to position [9, 0]
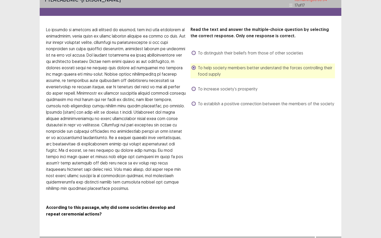
click at [333, 238] on button "Next" at bounding box center [328, 242] width 21 height 6
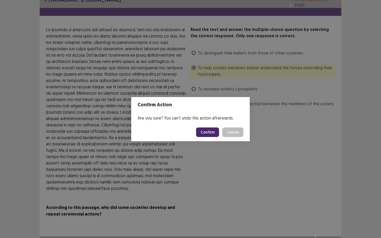
click at [214, 133] on button "Confirm" at bounding box center [207, 133] width 23 height 10
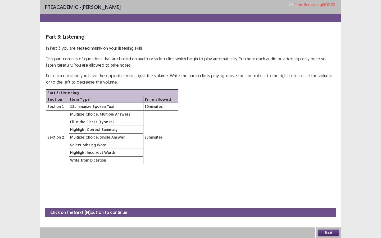
click at [333, 232] on button "Next" at bounding box center [328, 233] width 21 height 6
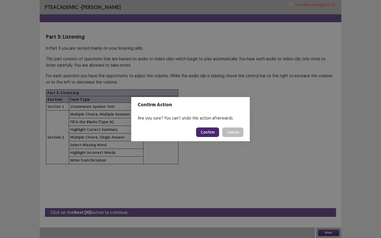
click at [208, 132] on button "Confirm" at bounding box center [207, 133] width 23 height 10
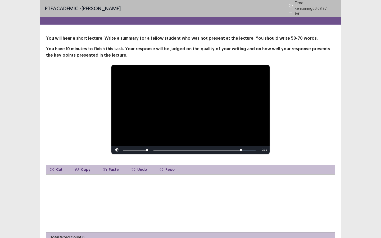
click at [167, 186] on textarea at bounding box center [190, 204] width 289 height 58
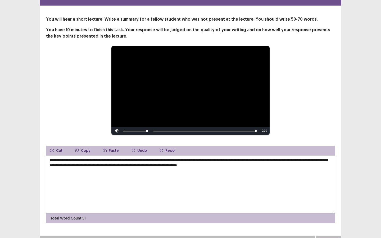
scroll to position [25, 0]
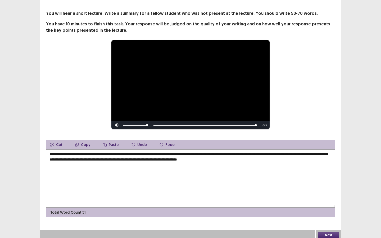
type textarea "**********"
click at [323, 233] on button "Next" at bounding box center [328, 235] width 21 height 6
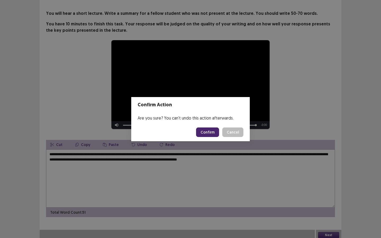
click at [211, 132] on button "Confirm" at bounding box center [207, 133] width 23 height 10
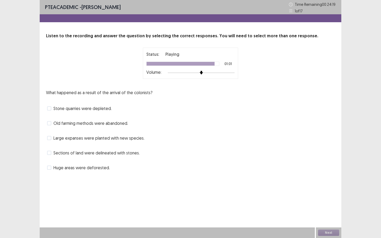
click at [50, 168] on span at bounding box center [49, 168] width 4 height 4
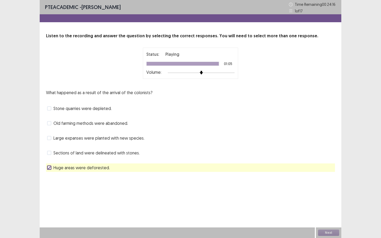
click at [51, 154] on span at bounding box center [49, 153] width 4 height 4
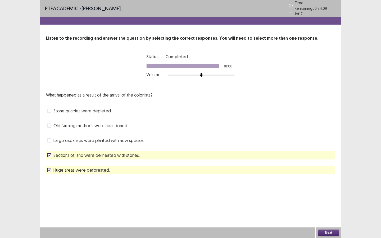
click at [331, 233] on button "Next" at bounding box center [328, 233] width 21 height 6
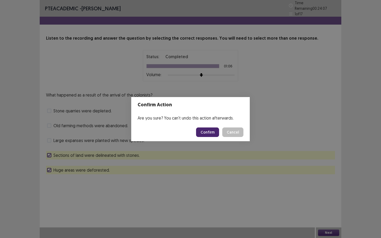
click at [205, 131] on button "Confirm" at bounding box center [207, 133] width 23 height 10
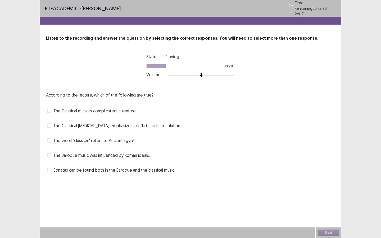
click at [50, 139] on span at bounding box center [49, 141] width 4 height 4
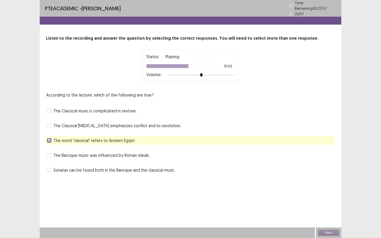
click at [50, 168] on span at bounding box center [49, 170] width 4 height 4
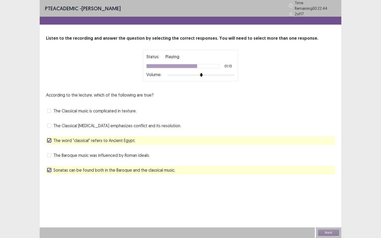
click at [50, 125] on span at bounding box center [49, 126] width 4 height 4
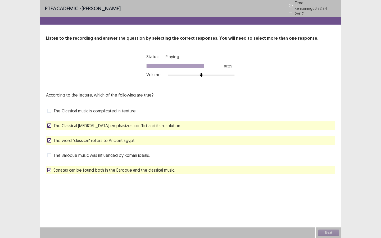
click at [49, 109] on span at bounding box center [49, 111] width 4 height 4
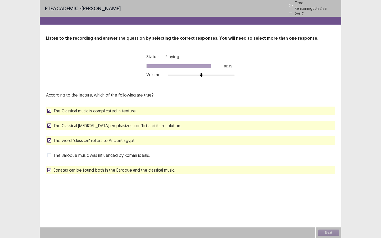
click at [48, 140] on polyline at bounding box center [49, 141] width 2 height 2
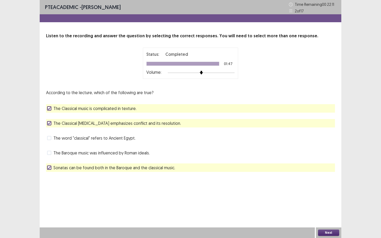
click at [49, 137] on span at bounding box center [49, 138] width 4 height 4
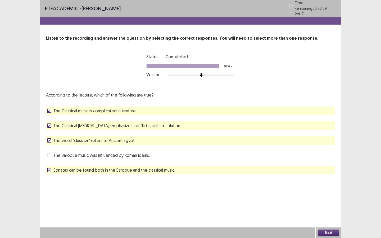
click at [332, 232] on button "Next" at bounding box center [328, 233] width 21 height 6
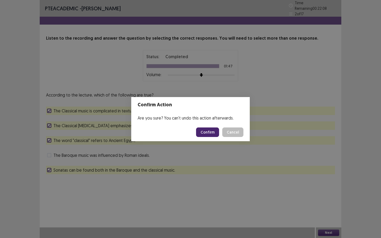
click at [207, 130] on button "Confirm" at bounding box center [207, 133] width 23 height 10
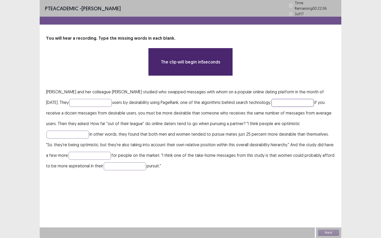
click at [278, 100] on input "text" at bounding box center [293, 103] width 42 height 8
click at [83, 99] on input "text" at bounding box center [90, 103] width 42 height 8
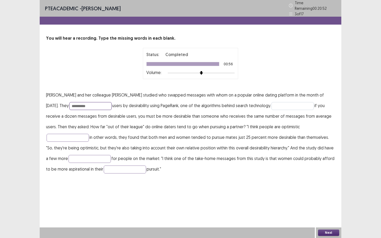
type input "**********"
click at [276, 102] on input "text" at bounding box center [293, 106] width 42 height 8
type input "**********"
click at [89, 134] on input "text" at bounding box center [68, 138] width 42 height 8
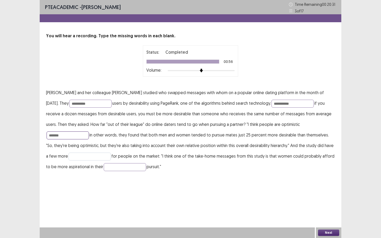
type input "*******"
click at [75, 155] on input "text" at bounding box center [90, 157] width 42 height 8
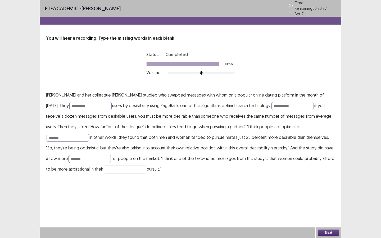
type input "*******"
click at [104, 167] on input "text" at bounding box center [125, 170] width 42 height 8
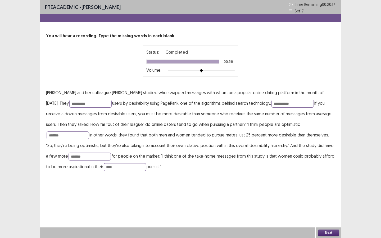
type input "****"
click at [333, 233] on button "Next" at bounding box center [328, 233] width 21 height 6
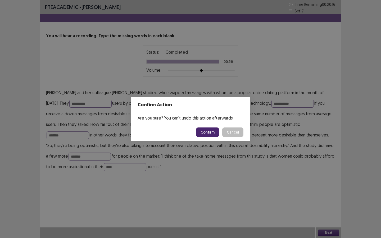
click at [204, 135] on button "Confirm" at bounding box center [207, 133] width 23 height 10
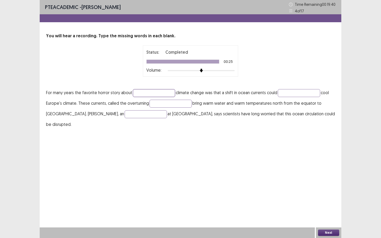
click at [163, 94] on input "text" at bounding box center [154, 93] width 42 height 8
type input "******"
click at [302, 93] on input "text" at bounding box center [299, 93] width 42 height 8
type input "*********"
click at [184, 101] on input "text" at bounding box center [171, 104] width 42 height 8
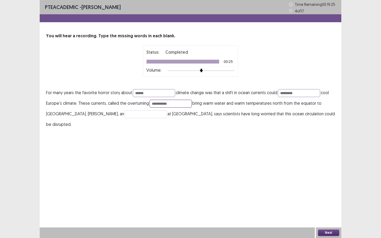
type input "**********"
click at [125, 115] on input "text" at bounding box center [146, 114] width 42 height 8
type input "**********"
click at [328, 234] on button "Next" at bounding box center [328, 233] width 21 height 6
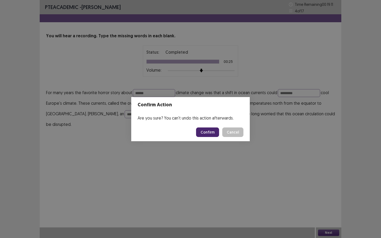
click at [204, 132] on button "Confirm" at bounding box center [207, 133] width 23 height 10
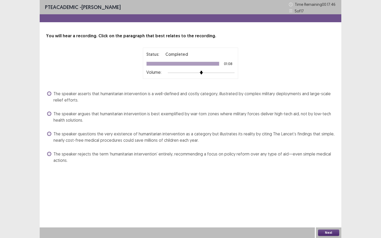
click at [50, 114] on span at bounding box center [49, 114] width 4 height 4
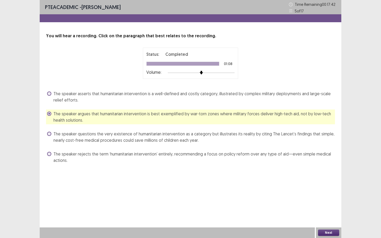
click at [50, 93] on span at bounding box center [49, 94] width 4 height 4
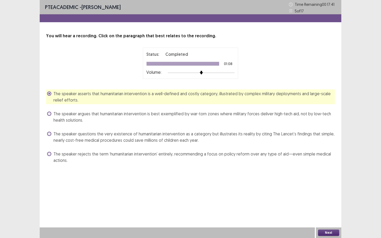
click at [327, 233] on button "Next" at bounding box center [328, 233] width 21 height 6
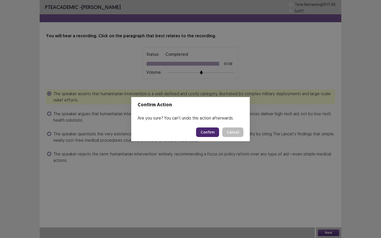
click at [208, 132] on button "Confirm" at bounding box center [207, 133] width 23 height 10
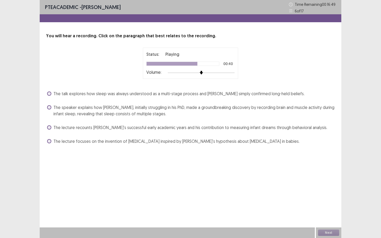
click at [50, 108] on span at bounding box center [49, 107] width 4 height 4
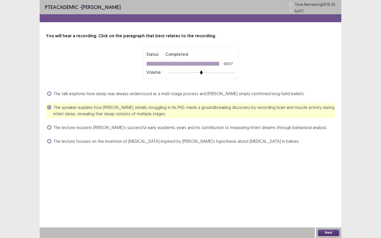
click at [331, 232] on button "Next" at bounding box center [328, 233] width 21 height 6
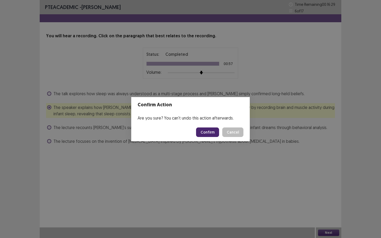
click at [208, 131] on button "Confirm" at bounding box center [207, 133] width 23 height 10
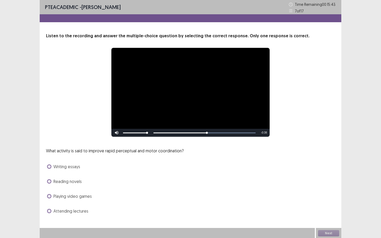
click at [49, 196] on span at bounding box center [49, 196] width 4 height 4
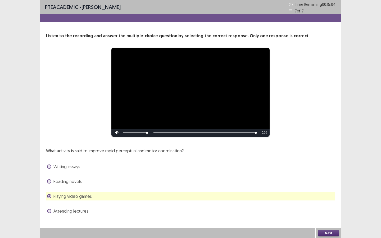
click at [324, 233] on button "Next" at bounding box center [328, 233] width 21 height 6
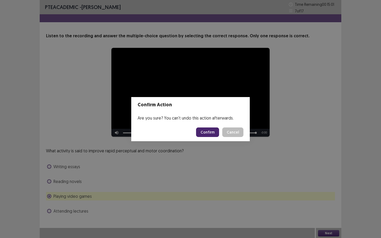
click at [212, 131] on button "Confirm" at bounding box center [207, 133] width 23 height 10
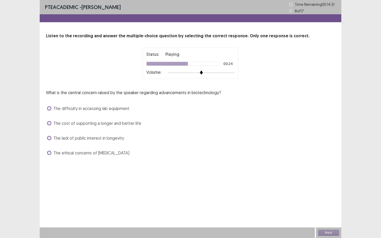
click at [50, 122] on span at bounding box center [49, 123] width 4 height 4
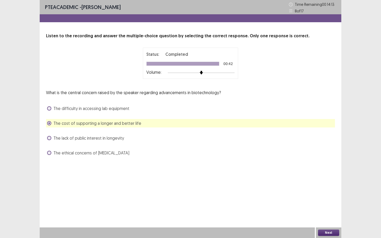
click at [326, 233] on button "Next" at bounding box center [328, 233] width 21 height 6
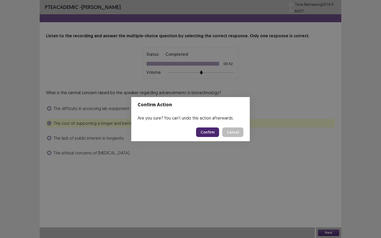
click at [214, 132] on button "Confirm" at bounding box center [207, 133] width 23 height 10
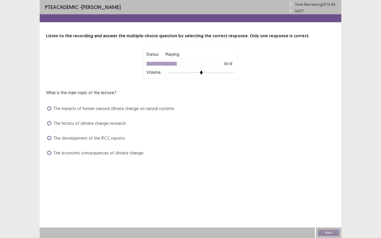
click at [50, 108] on span at bounding box center [49, 108] width 4 height 4
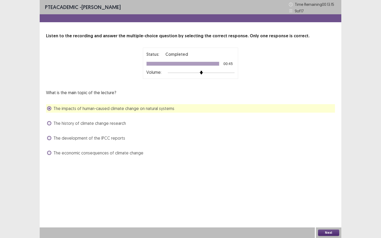
click at [328, 233] on button "Next" at bounding box center [328, 233] width 21 height 6
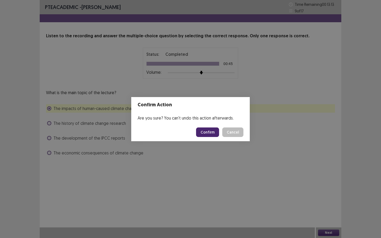
click at [214, 131] on button "Confirm" at bounding box center [207, 133] width 23 height 10
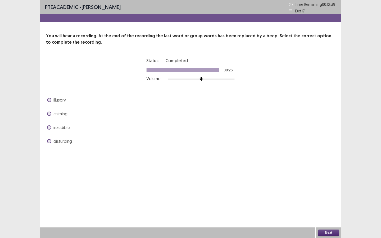
click at [48, 128] on span at bounding box center [49, 128] width 4 height 4
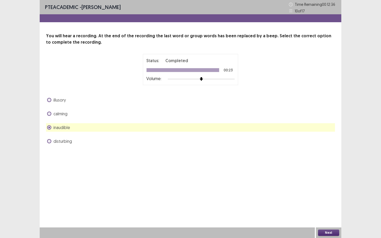
click at [333, 235] on button "Next" at bounding box center [328, 233] width 21 height 6
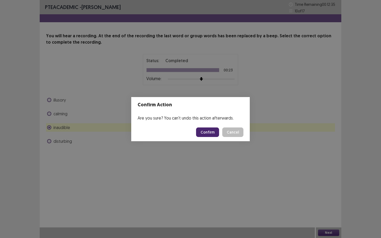
click at [206, 131] on button "Confirm" at bounding box center [207, 133] width 23 height 10
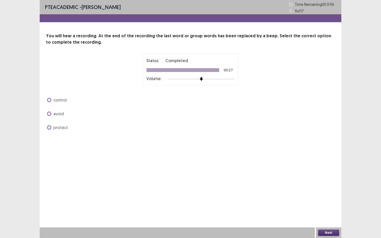
click at [51, 100] on span at bounding box center [49, 100] width 4 height 4
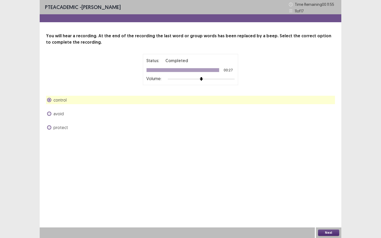
click at [324, 235] on button "Next" at bounding box center [328, 233] width 21 height 6
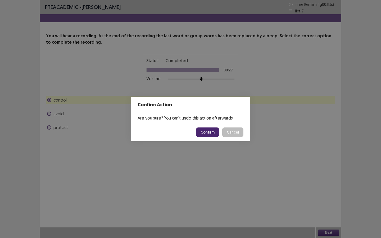
click at [209, 135] on button "Confirm" at bounding box center [207, 133] width 23 height 10
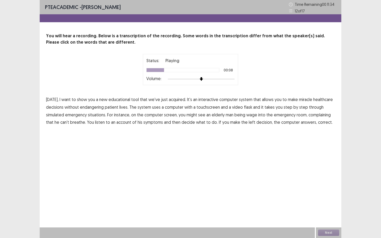
click at [303, 100] on span "miracle" at bounding box center [305, 99] width 13 height 6
click at [244, 106] on span "flask" at bounding box center [248, 107] width 8 height 6
click at [249, 114] on span "wage" at bounding box center [252, 115] width 11 height 6
click at [249, 123] on span "left" at bounding box center [252, 122] width 7 height 6
click at [332, 234] on button "Next" at bounding box center [328, 233] width 21 height 6
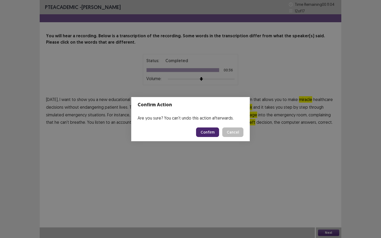
click at [212, 132] on button "Confirm" at bounding box center [207, 133] width 23 height 10
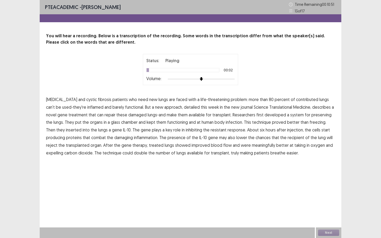
click at [65, 99] on span "Emphysema" at bounding box center [61, 99] width 31 height 6
click at [51, 100] on span "Emphysema" at bounding box center [61, 99] width 31 height 6
click at [296, 97] on span "contributed" at bounding box center [307, 99] width 22 height 6
click at [184, 108] on span "detailed" at bounding box center [192, 107] width 16 height 6
click at [69, 115] on span "treatment" at bounding box center [78, 115] width 19 height 6
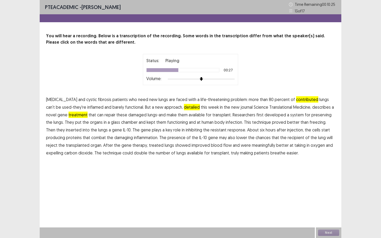
click at [226, 122] on span "infection." at bounding box center [234, 122] width 17 height 6
click at [211, 130] on span "resistant" at bounding box center [219, 130] width 16 height 6
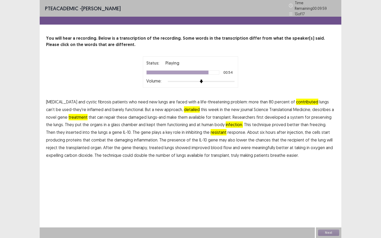
click at [252, 145] on span "meaningfully" at bounding box center [263, 148] width 23 height 6
click at [323, 232] on button "Next" at bounding box center [328, 233] width 21 height 6
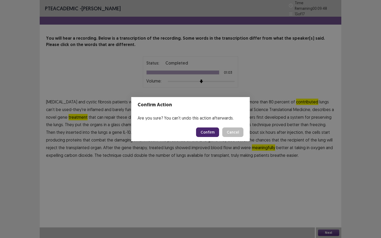
click at [204, 132] on button "Confirm" at bounding box center [207, 133] width 23 height 10
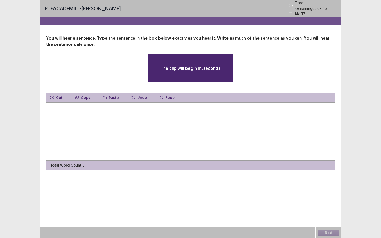
click at [155, 120] on textarea at bounding box center [190, 131] width 289 height 58
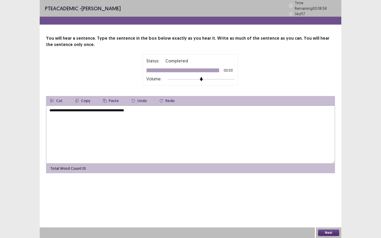
type textarea "**********"
click at [324, 235] on button "Next" at bounding box center [328, 233] width 21 height 6
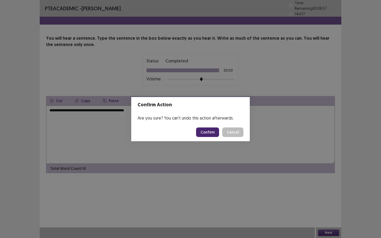
click at [211, 135] on button "Confirm" at bounding box center [207, 133] width 23 height 10
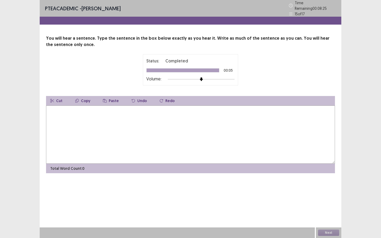
click at [177, 127] on textarea at bounding box center [190, 135] width 289 height 58
type textarea "**********"
click at [332, 232] on button "Next" at bounding box center [328, 233] width 21 height 6
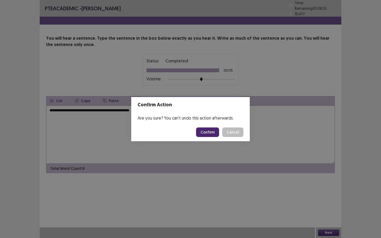
click at [209, 134] on button "Confirm" at bounding box center [207, 133] width 23 height 10
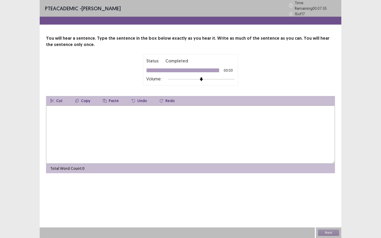
click at [135, 115] on textarea at bounding box center [190, 135] width 289 height 58
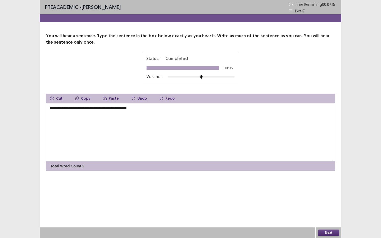
type textarea "**********"
click at [330, 231] on button "Next" at bounding box center [328, 233] width 21 height 6
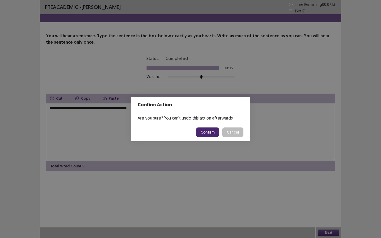
click at [212, 133] on button "Confirm" at bounding box center [207, 133] width 23 height 10
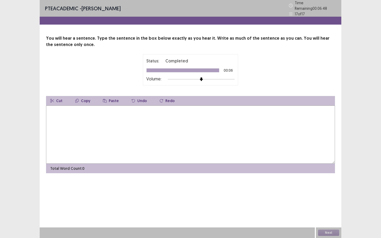
click at [208, 122] on textarea at bounding box center [190, 135] width 289 height 58
type textarea "**********"
click at [333, 231] on button "Next" at bounding box center [328, 233] width 21 height 6
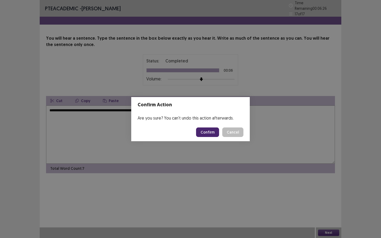
click at [208, 134] on button "Confirm" at bounding box center [207, 133] width 23 height 10
